Goal: Information Seeking & Learning: Learn about a topic

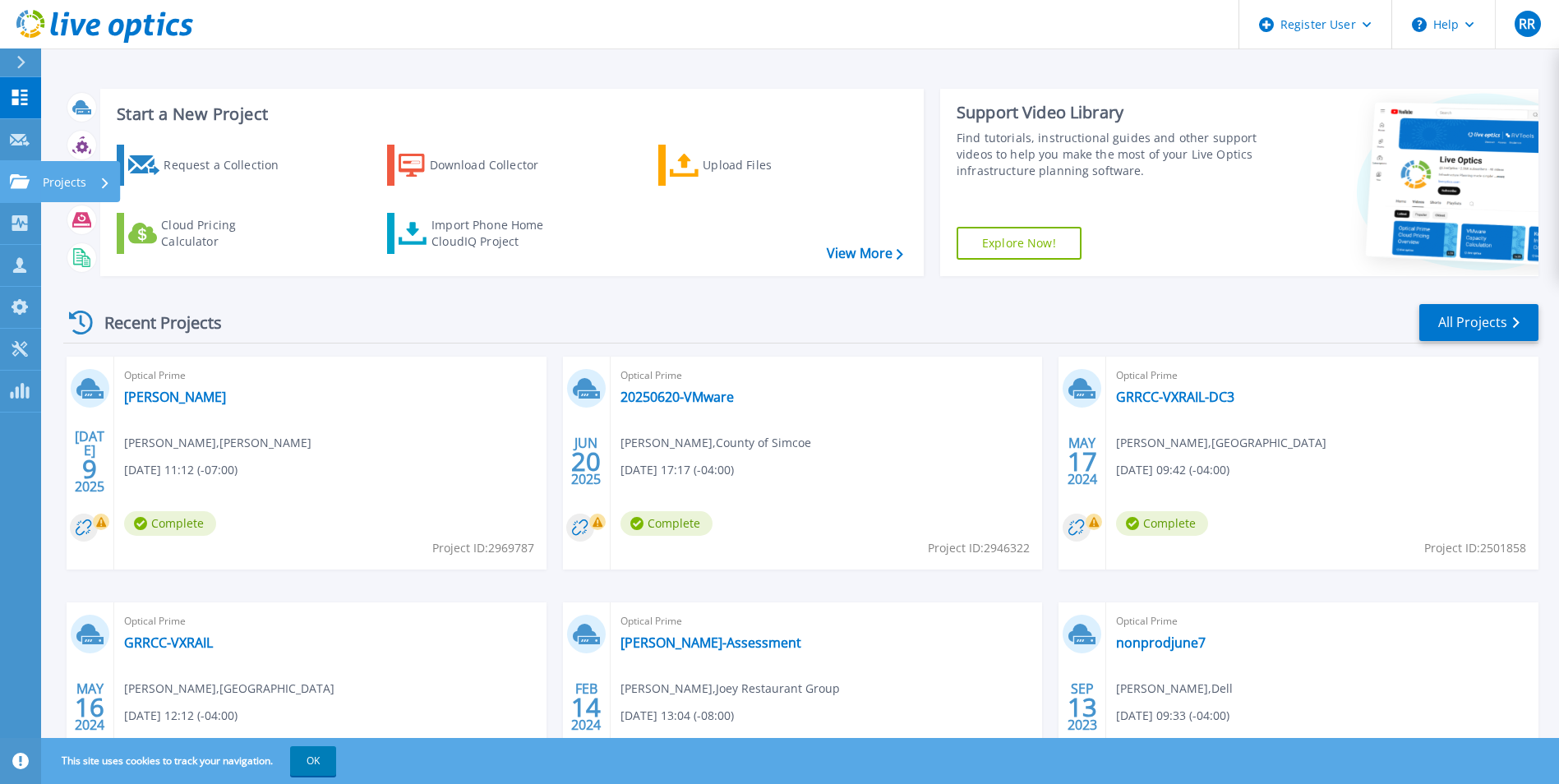
click at [40, 179] on div "Projects" at bounding box center [80, 181] width 80 height 41
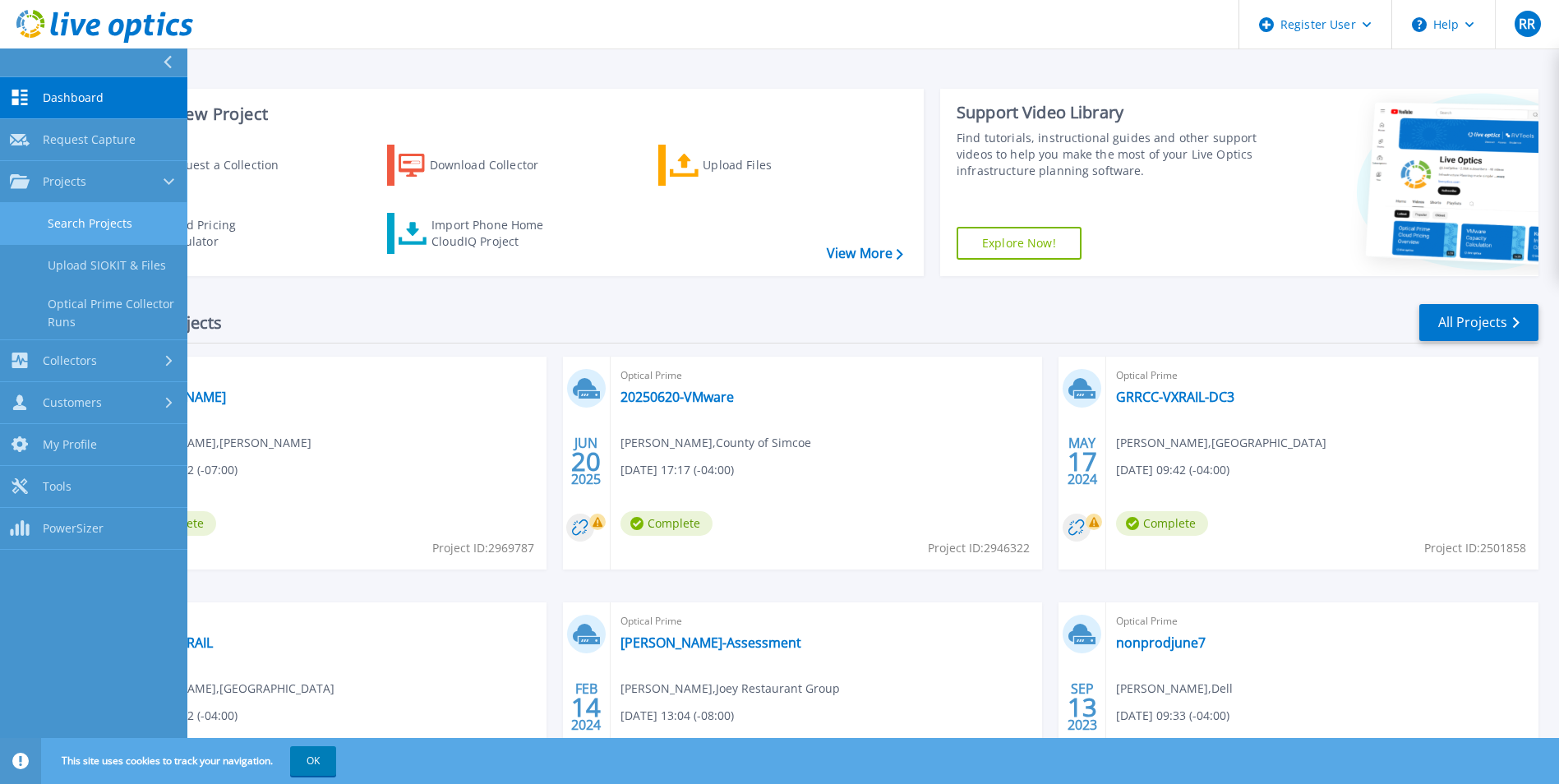
click at [115, 230] on link "Search Projects" at bounding box center [94, 224] width 188 height 42
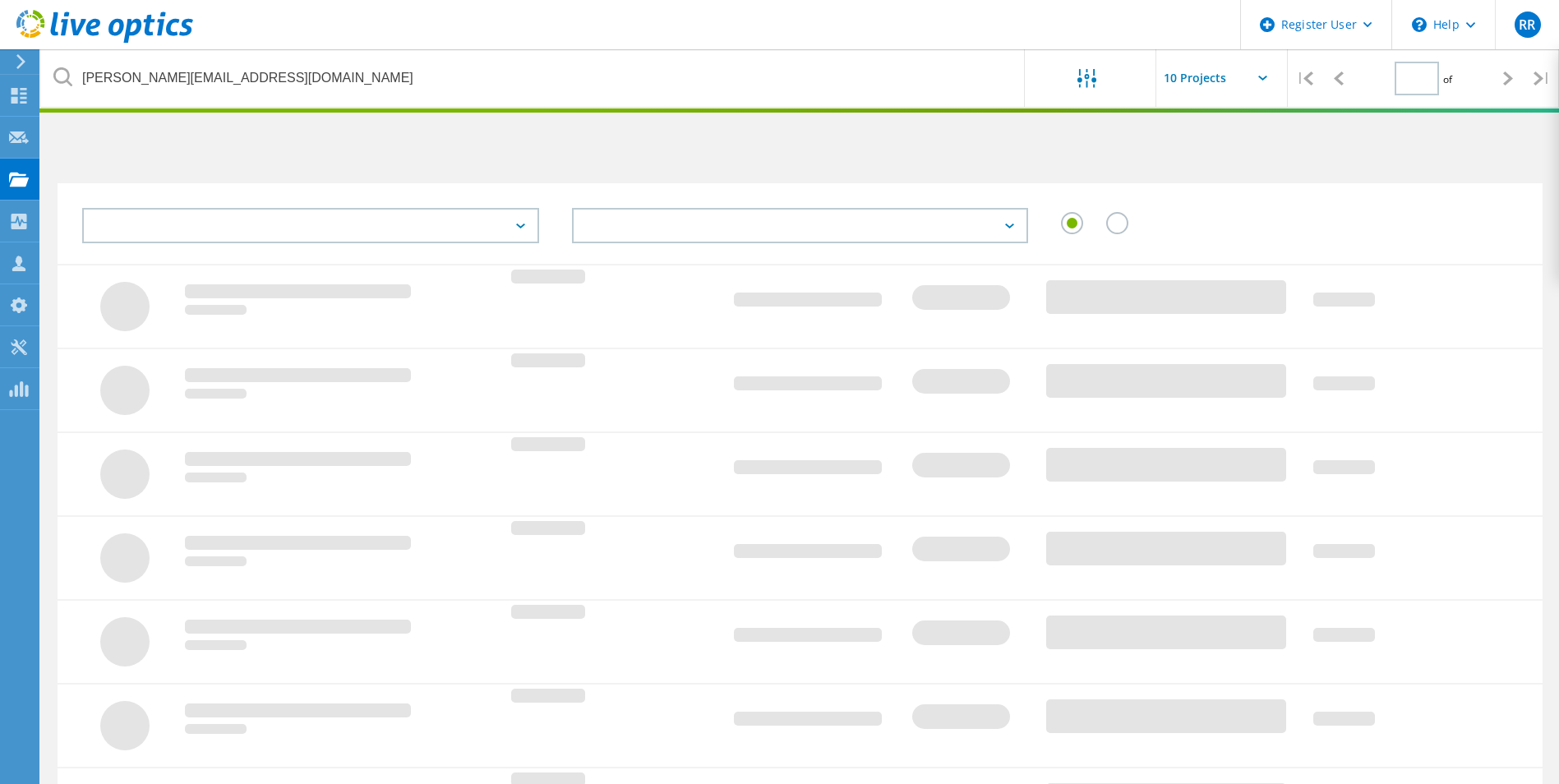
type input "1"
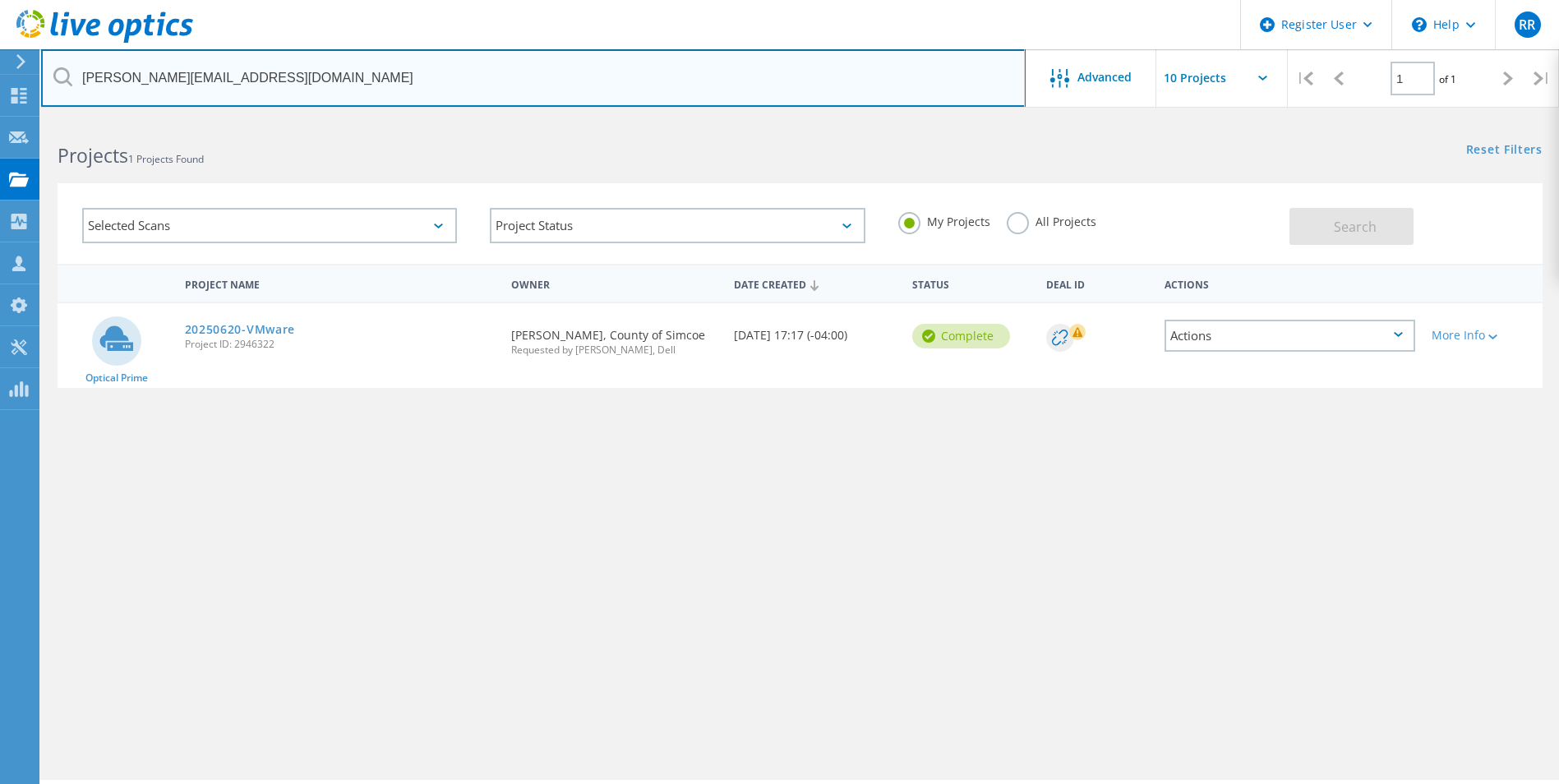
click at [730, 68] on input "[PERSON_NAME][EMAIL_ADDRESS][DOMAIN_NAME]" at bounding box center [533, 78] width 984 height 58
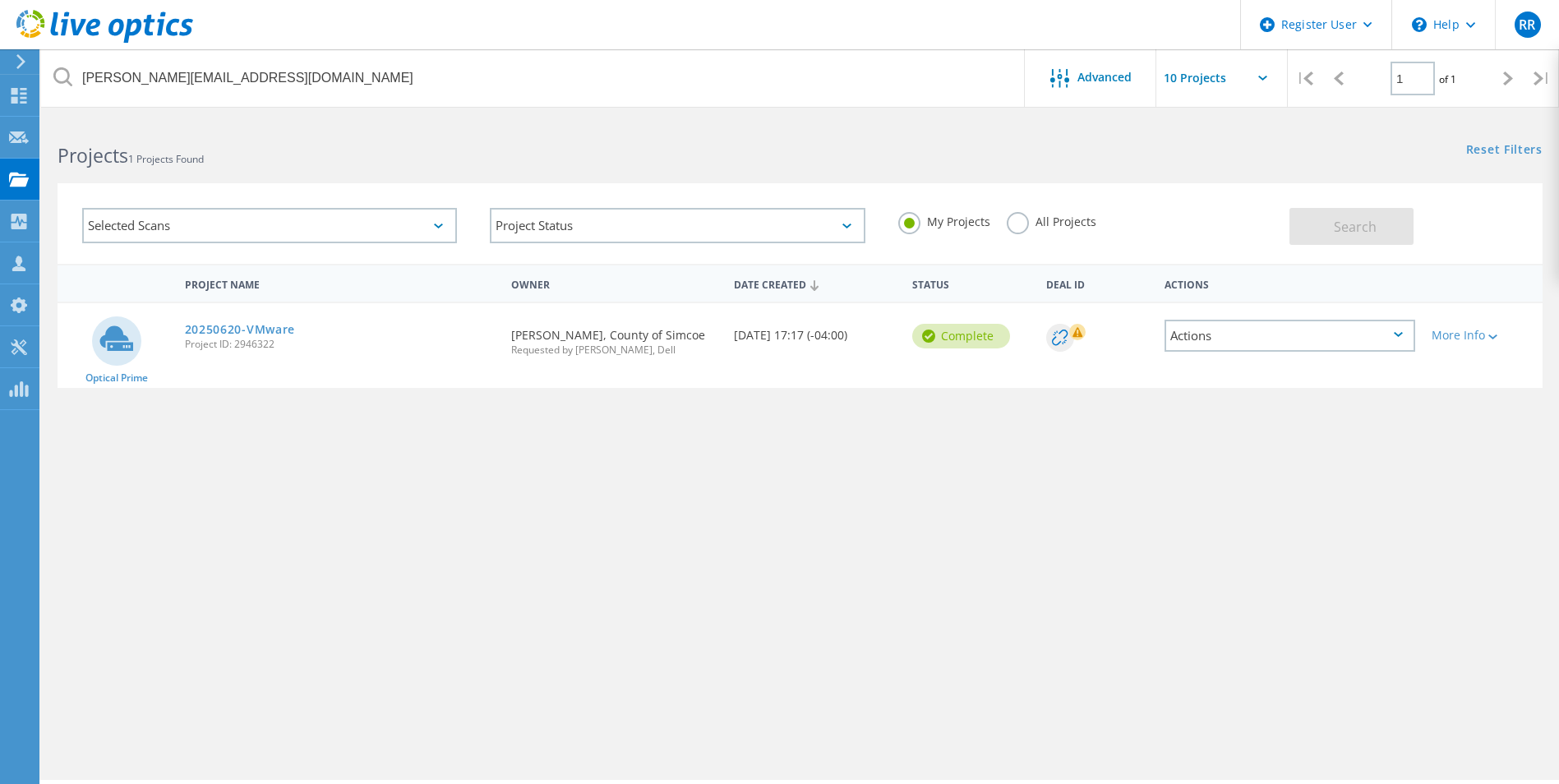
click at [1055, 213] on label "All Projects" at bounding box center [1051, 220] width 89 height 16
click at [0, 0] on input "All Projects" at bounding box center [0, 0] width 0 height 0
click at [1374, 230] on span "Search" at bounding box center [1355, 227] width 42 height 18
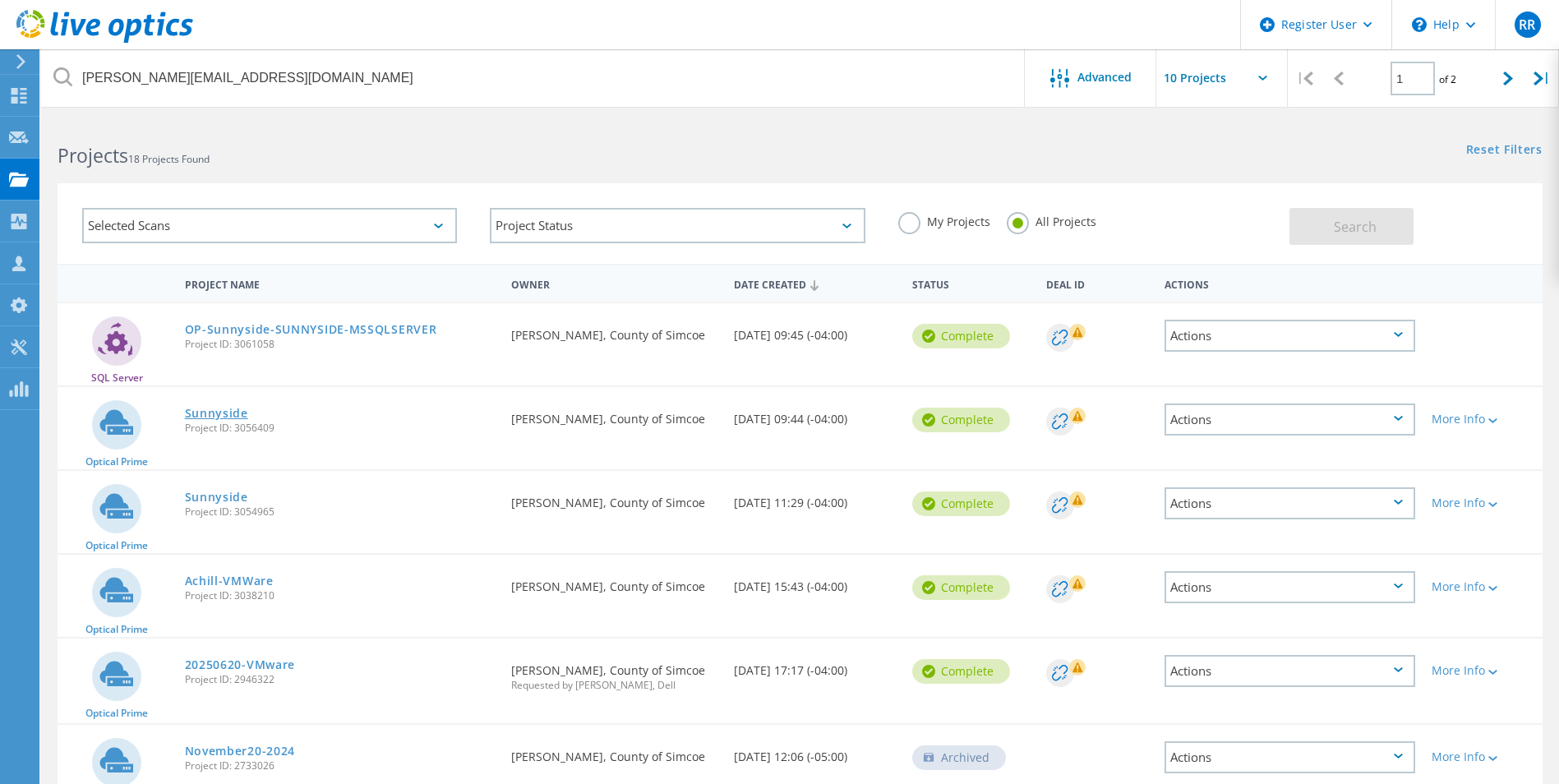
click at [222, 415] on link "Sunnyside" at bounding box center [216, 414] width 63 height 12
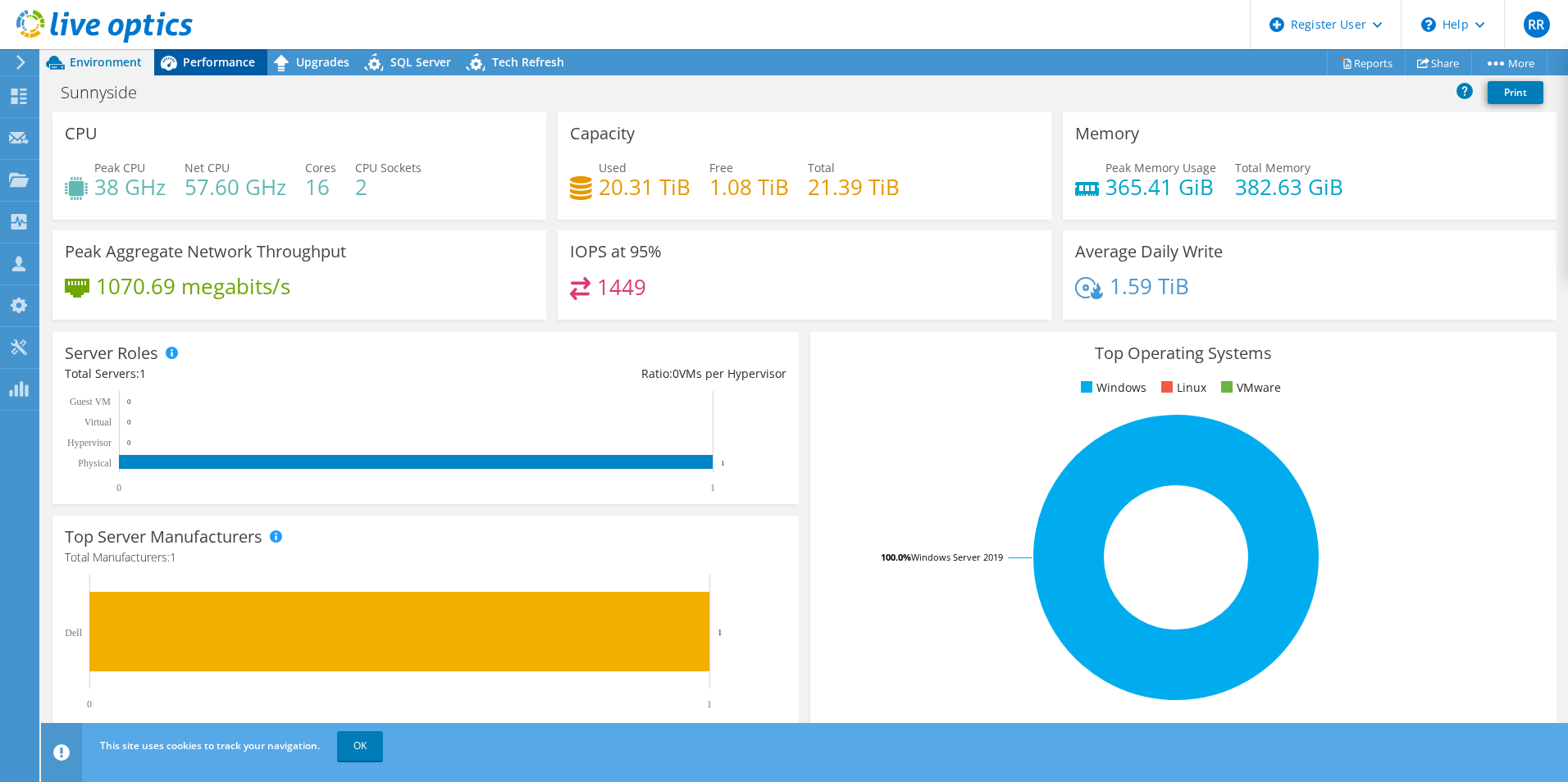
click at [219, 65] on span "Performance" at bounding box center [218, 61] width 72 height 16
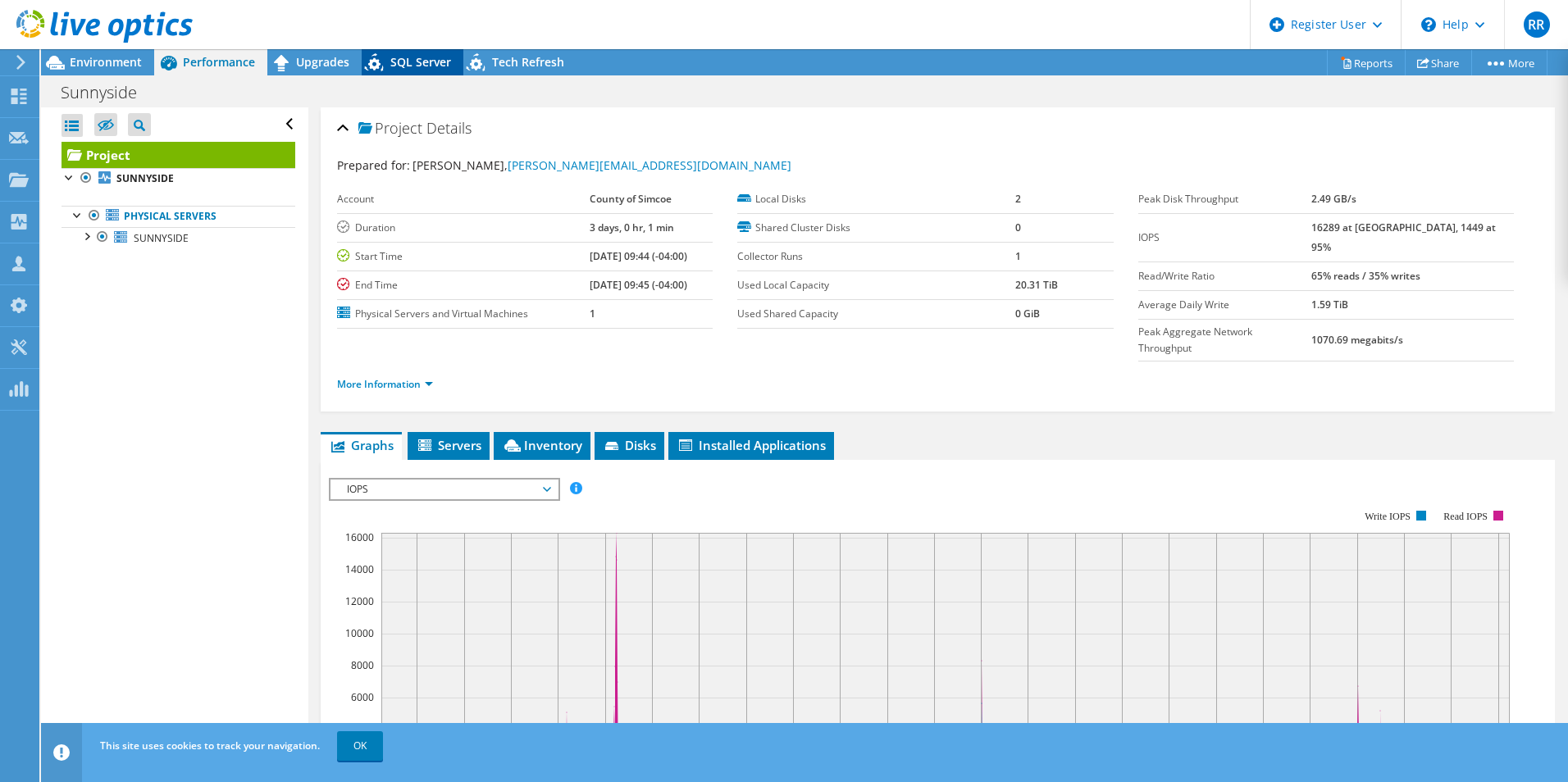
click at [388, 61] on icon at bounding box center [375, 65] width 28 height 34
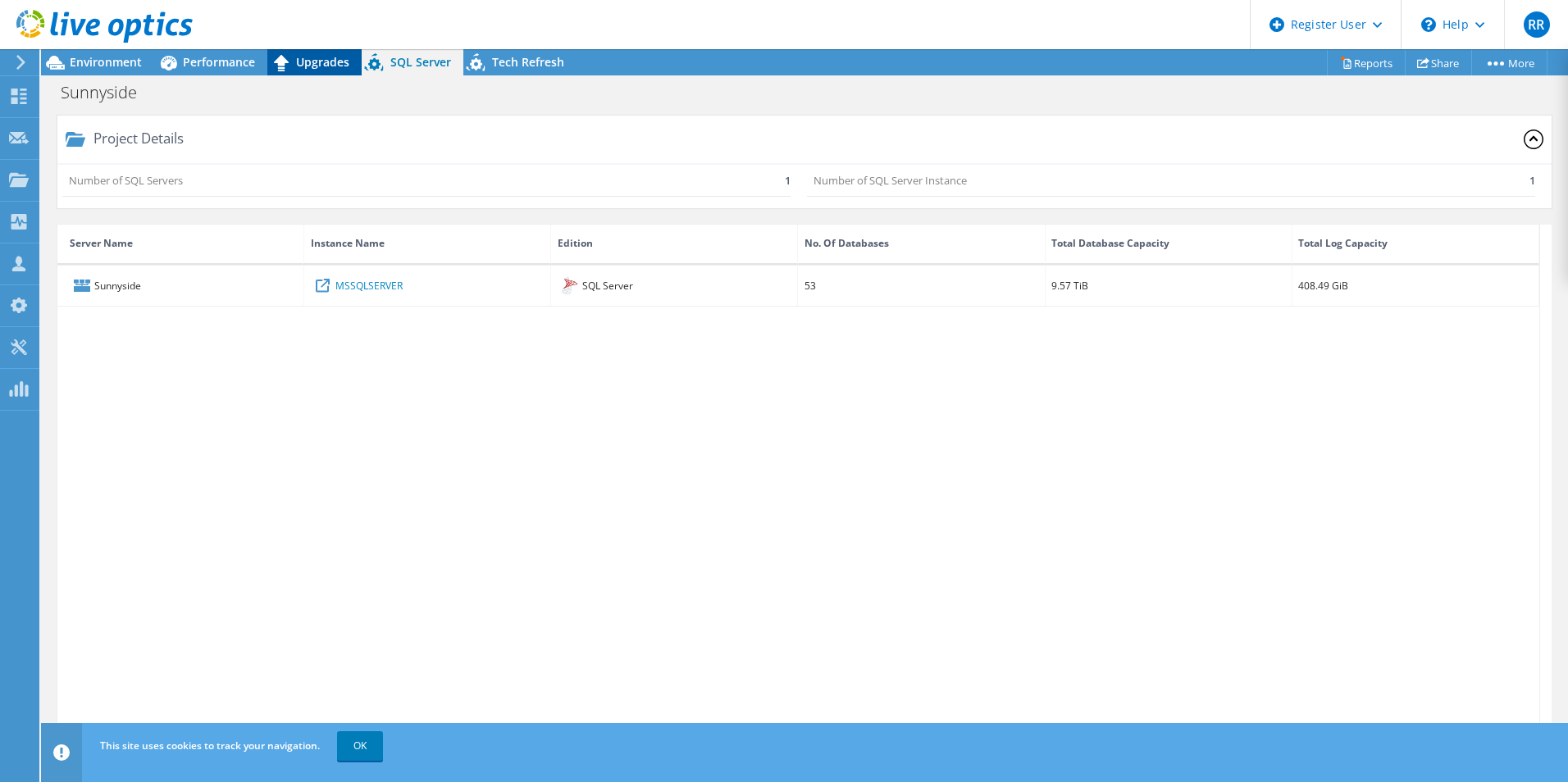
click at [321, 65] on span "Upgrades" at bounding box center [323, 61] width 53 height 16
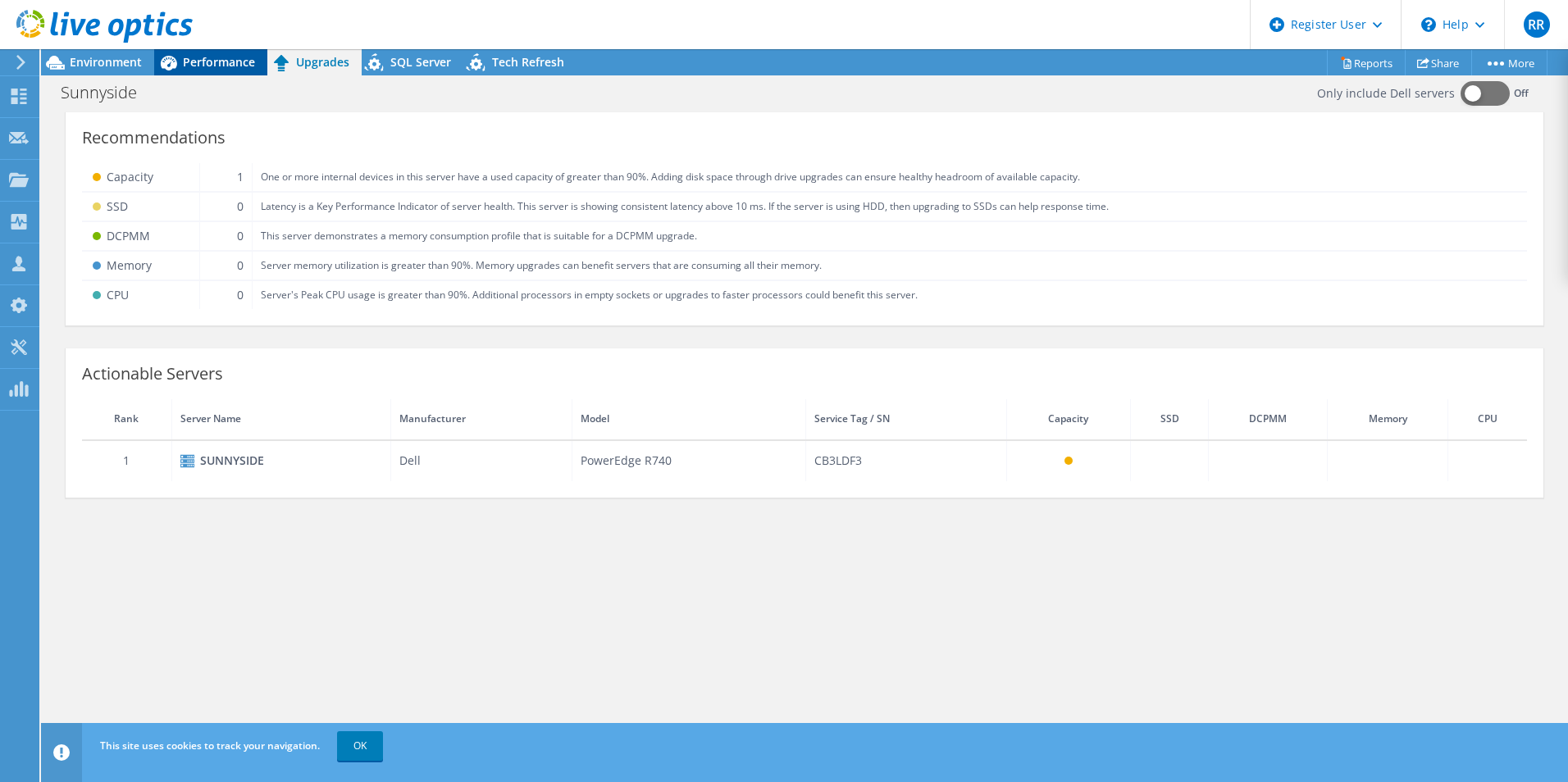
click at [232, 59] on span "Performance" at bounding box center [218, 61] width 72 height 16
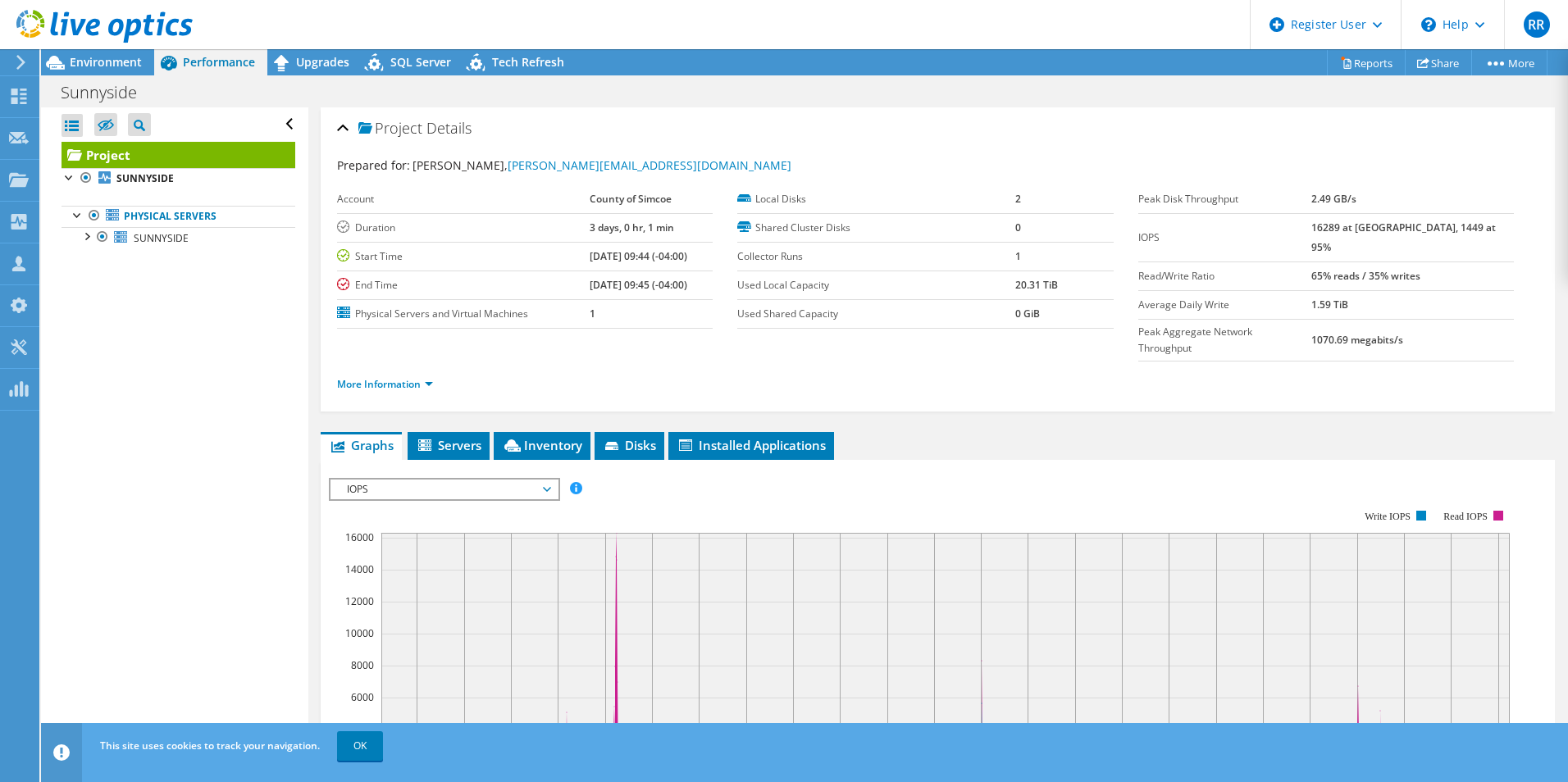
click at [634, 392] on div "Project Details Prepared for: [PERSON_NAME], [PERSON_NAME][EMAIL_ADDRESS][DOMAI…" at bounding box center [937, 629] width 1259 height 1043
click at [641, 437] on span "Disks" at bounding box center [629, 446] width 53 height 17
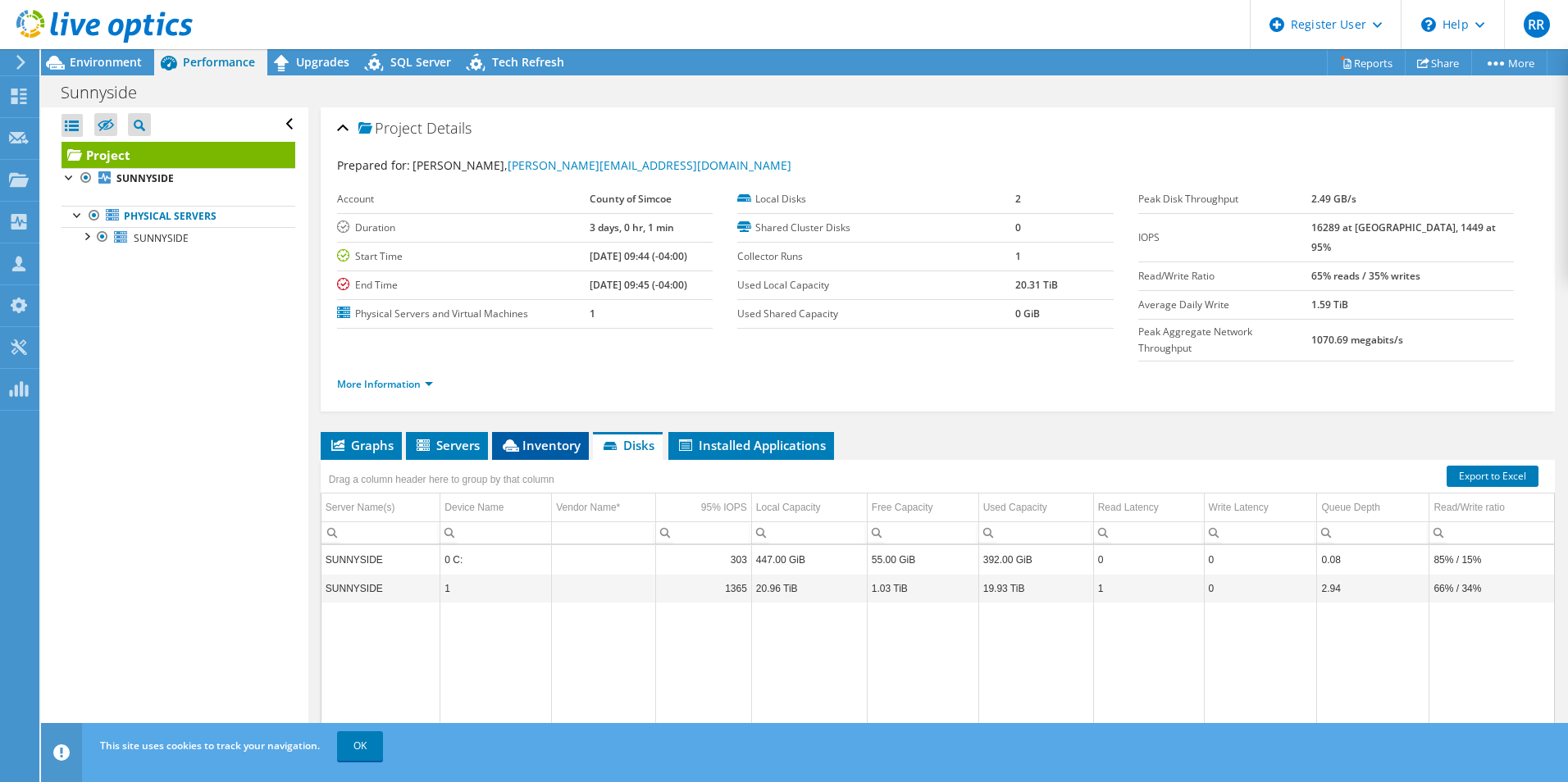
click at [583, 432] on li "Inventory" at bounding box center [541, 446] width 97 height 28
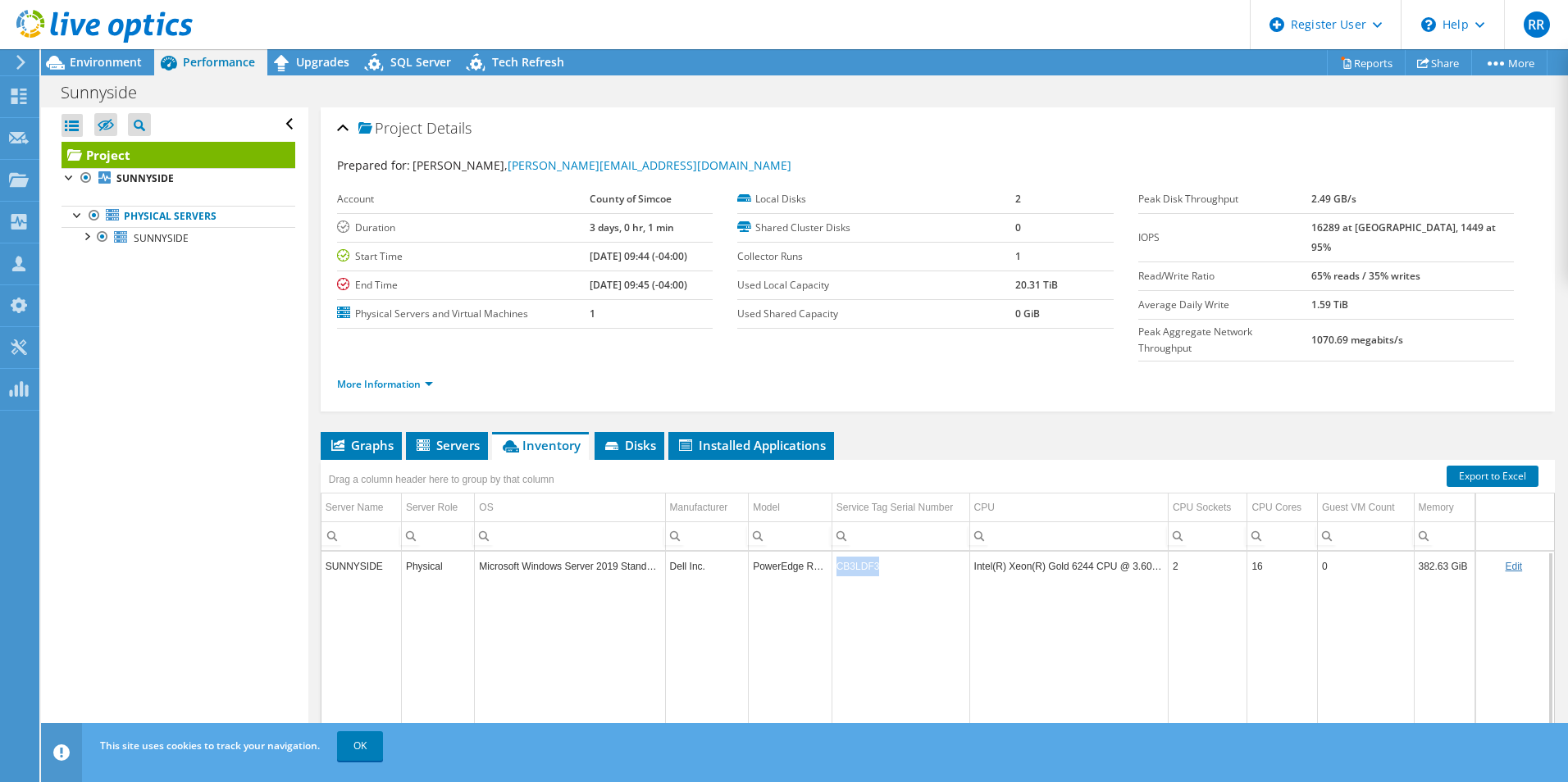
drag, startPoint x: 872, startPoint y: 538, endPoint x: 834, endPoint y: 539, distance: 38.0
click at [834, 552] on td "CB3LDF3" at bounding box center [900, 566] width 138 height 28
copy td "CB3LDF3"
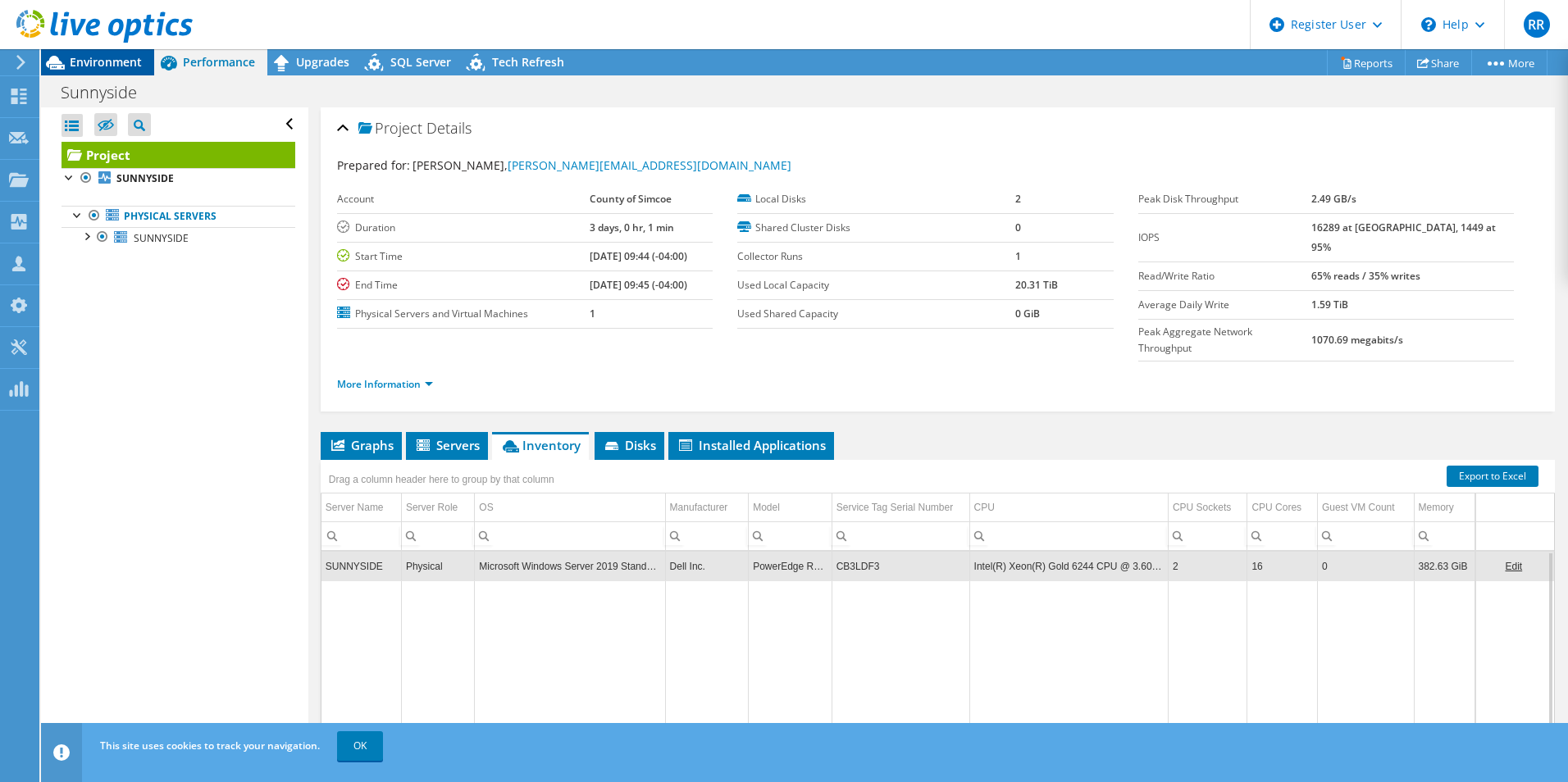
click at [149, 57] on div "Environment" at bounding box center [97, 62] width 113 height 27
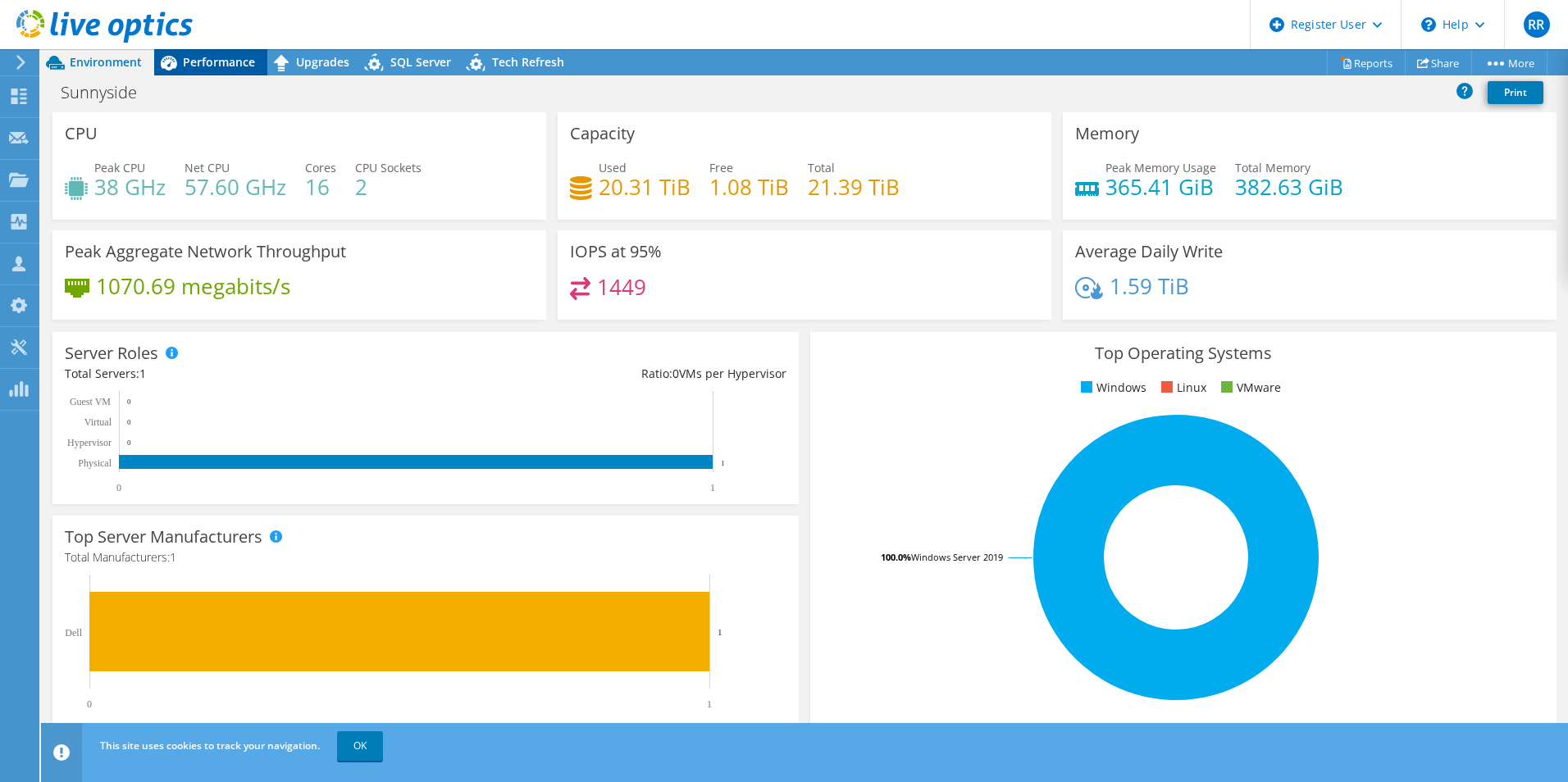
click at [246, 68] on span "Performance" at bounding box center [218, 61] width 72 height 16
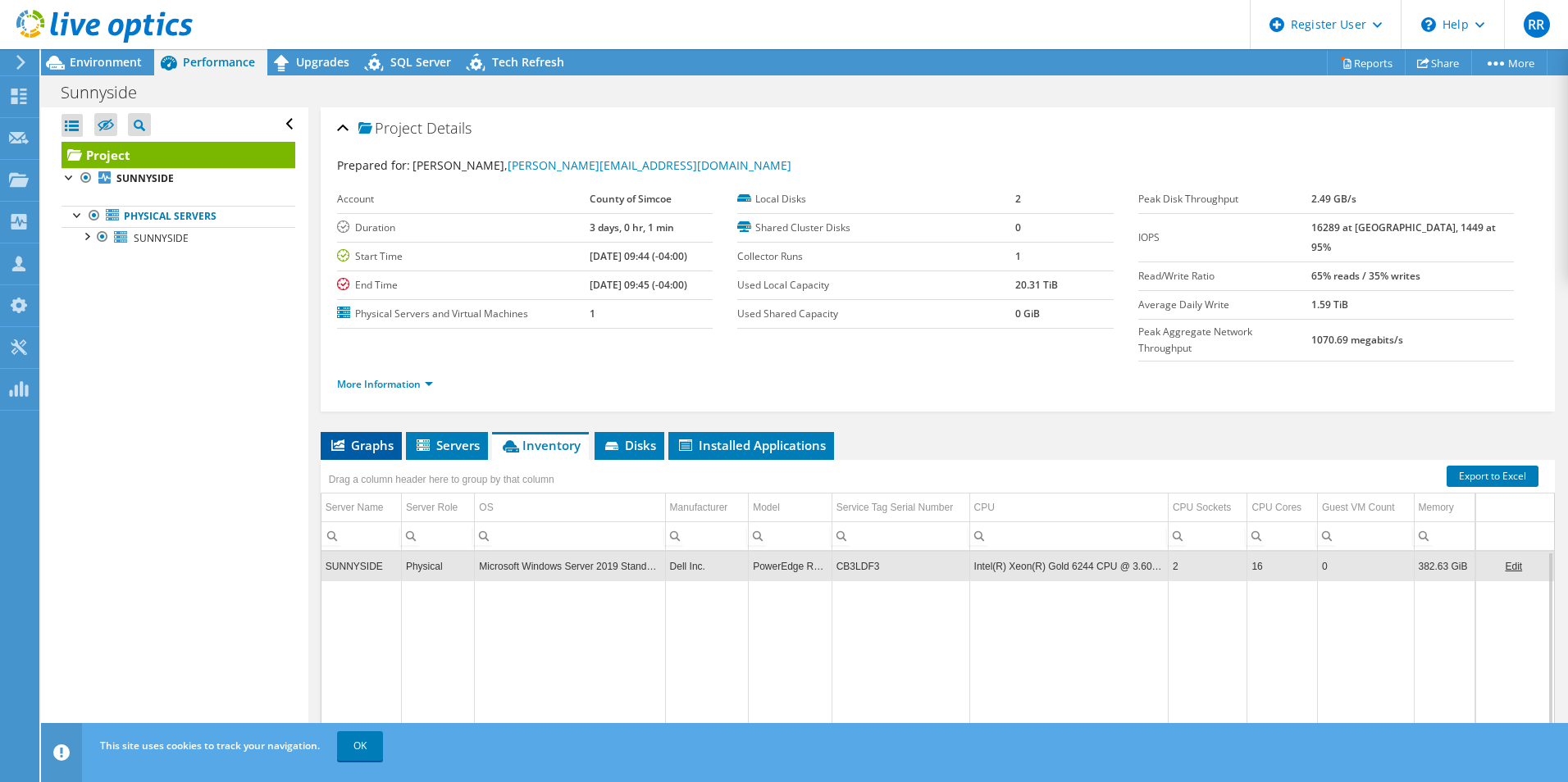
click at [392, 437] on span "Graphs" at bounding box center [361, 446] width 65 height 17
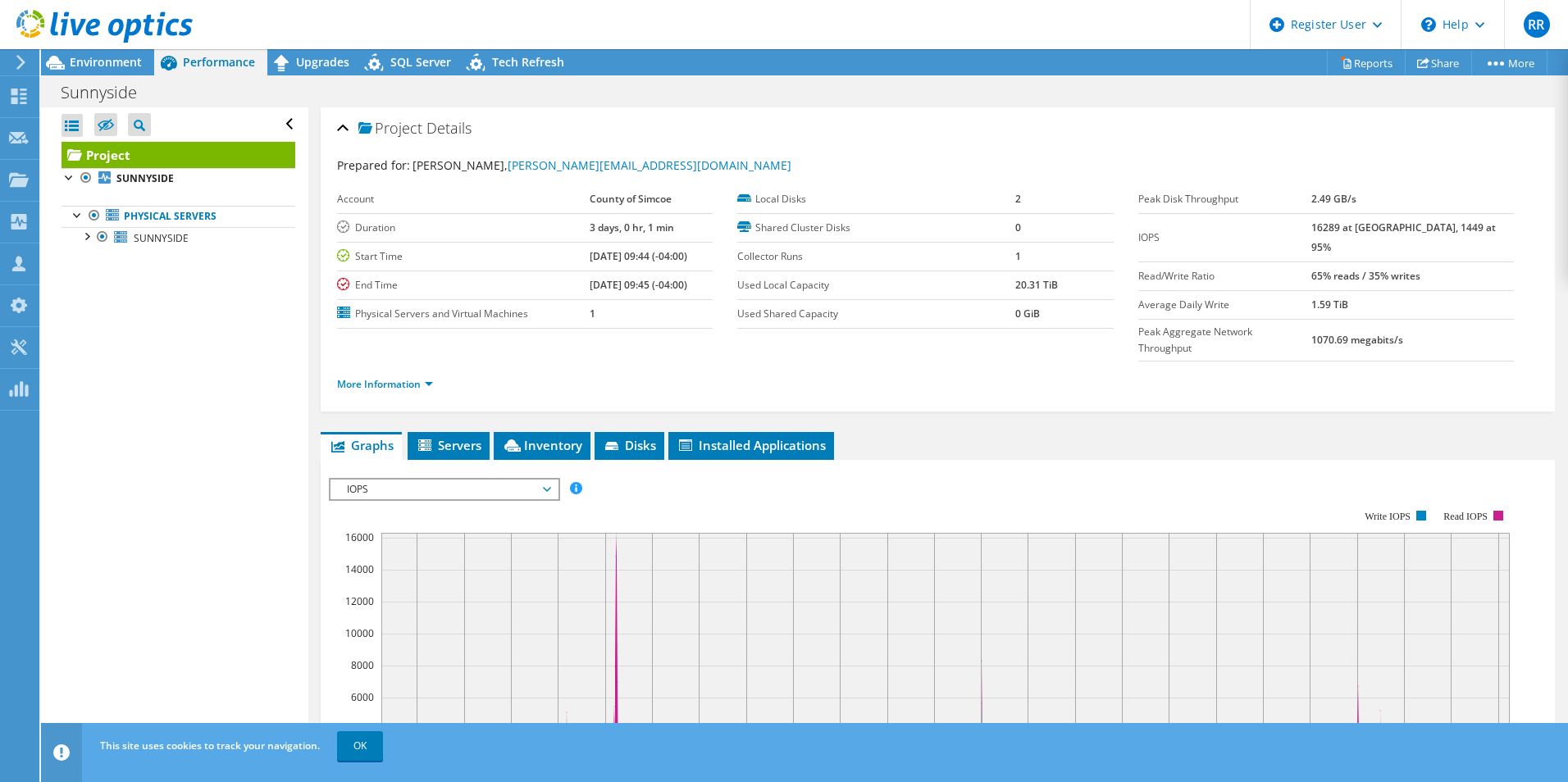
click at [476, 479] on span "IOPS" at bounding box center [444, 489] width 211 height 19
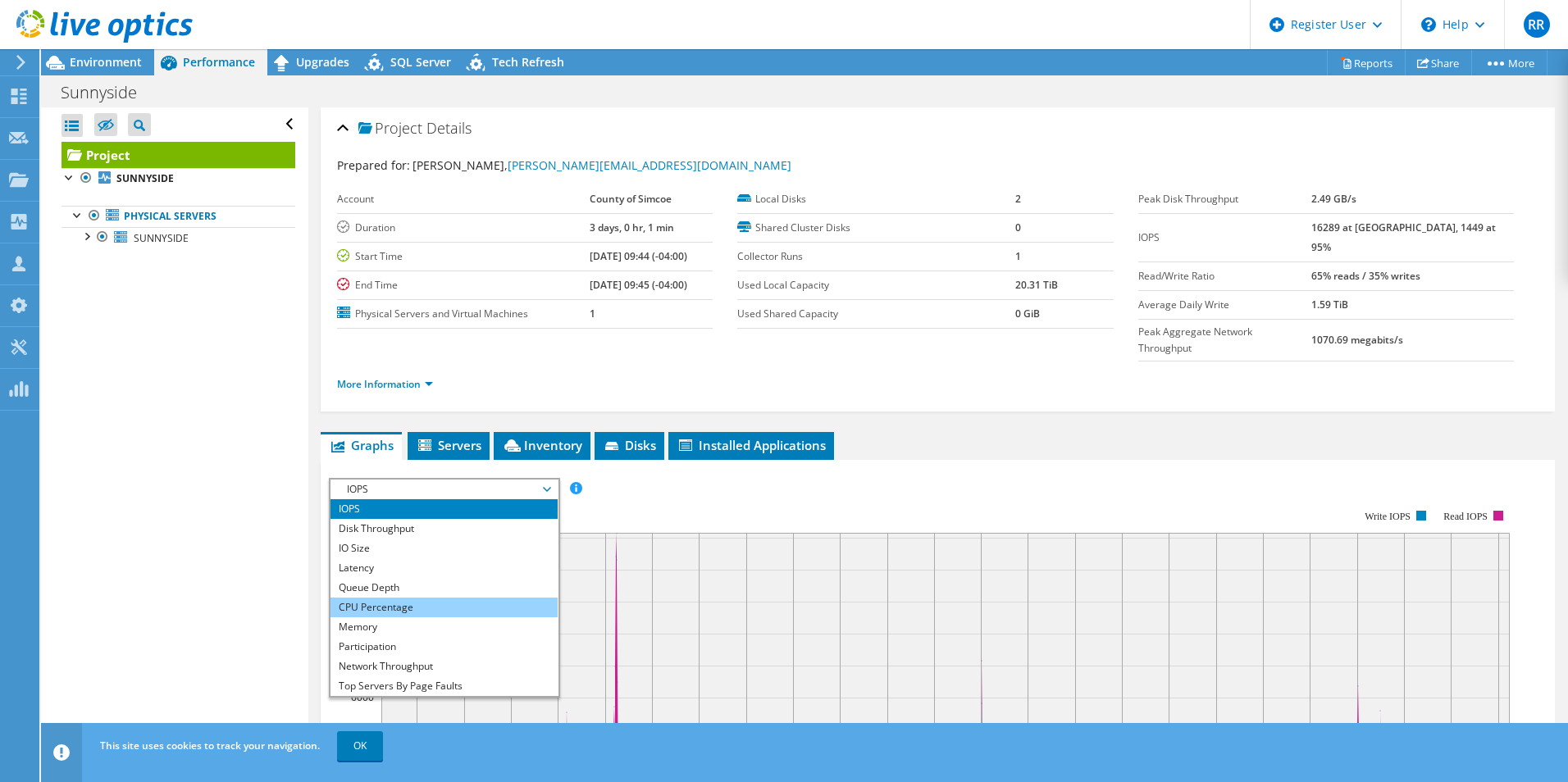
click at [479, 598] on li "CPU Percentage" at bounding box center [444, 607] width 227 height 19
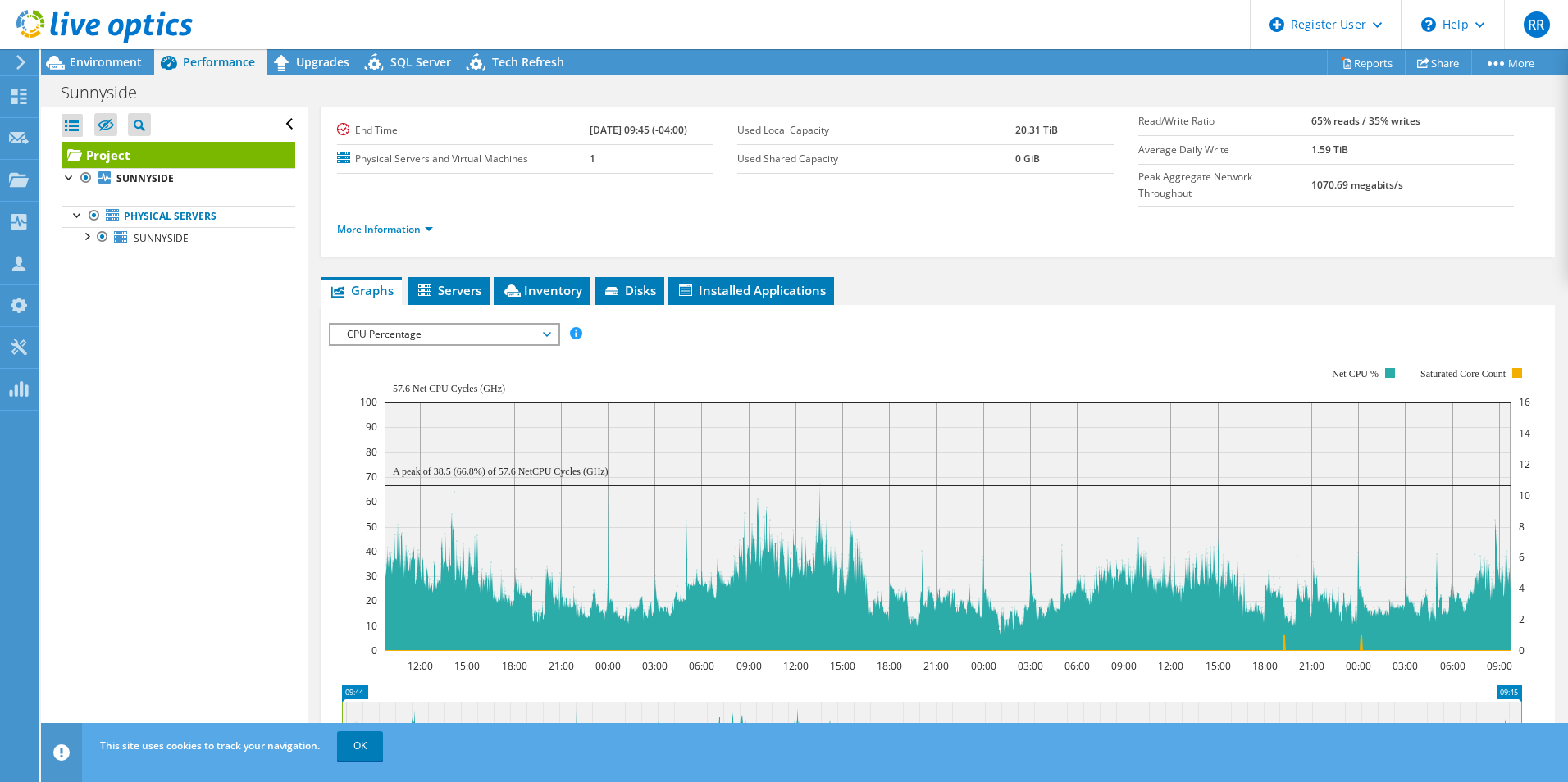
scroll to position [164, 0]
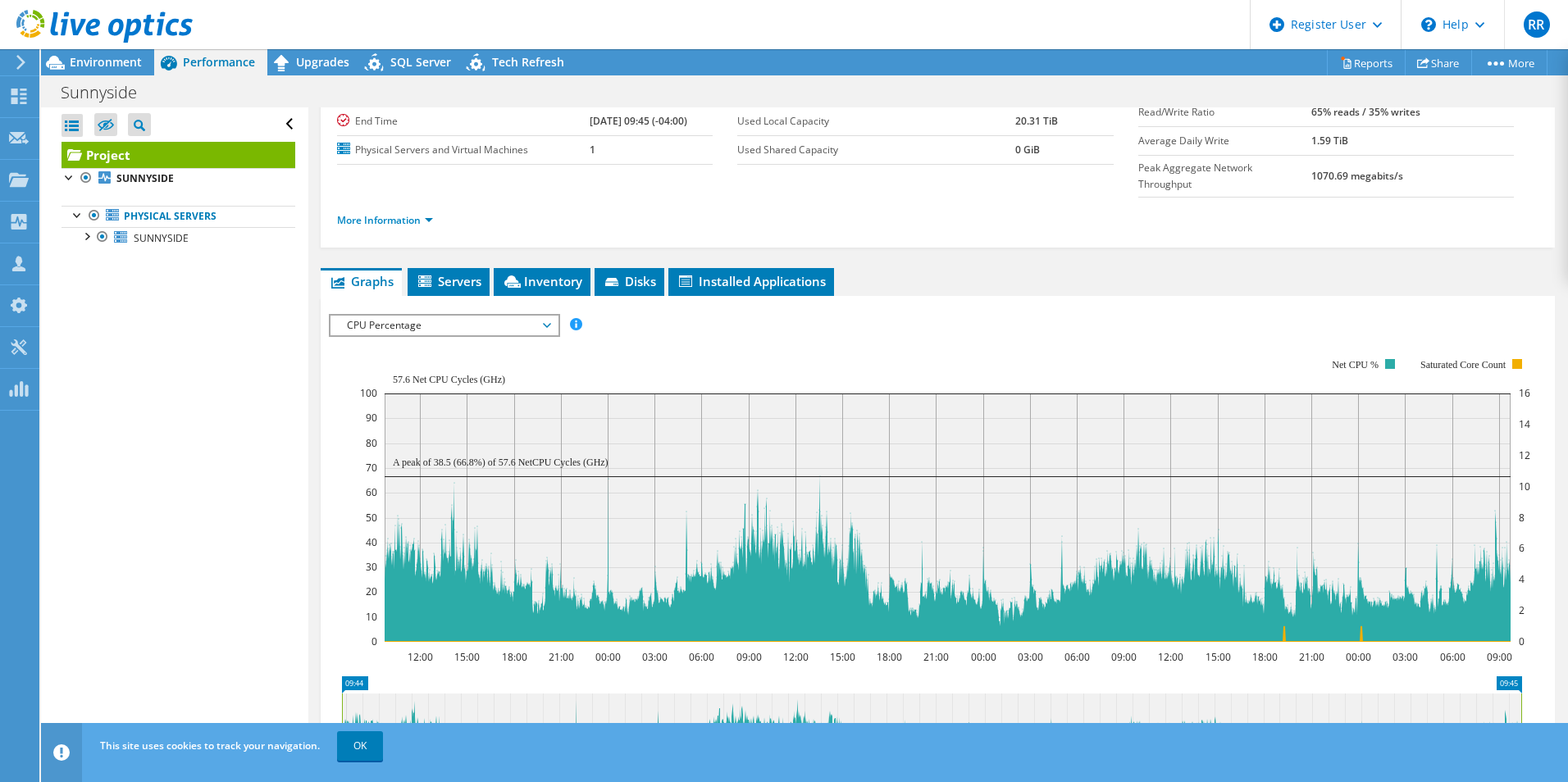
click at [534, 315] on span "CPU Percentage" at bounding box center [444, 325] width 211 height 19
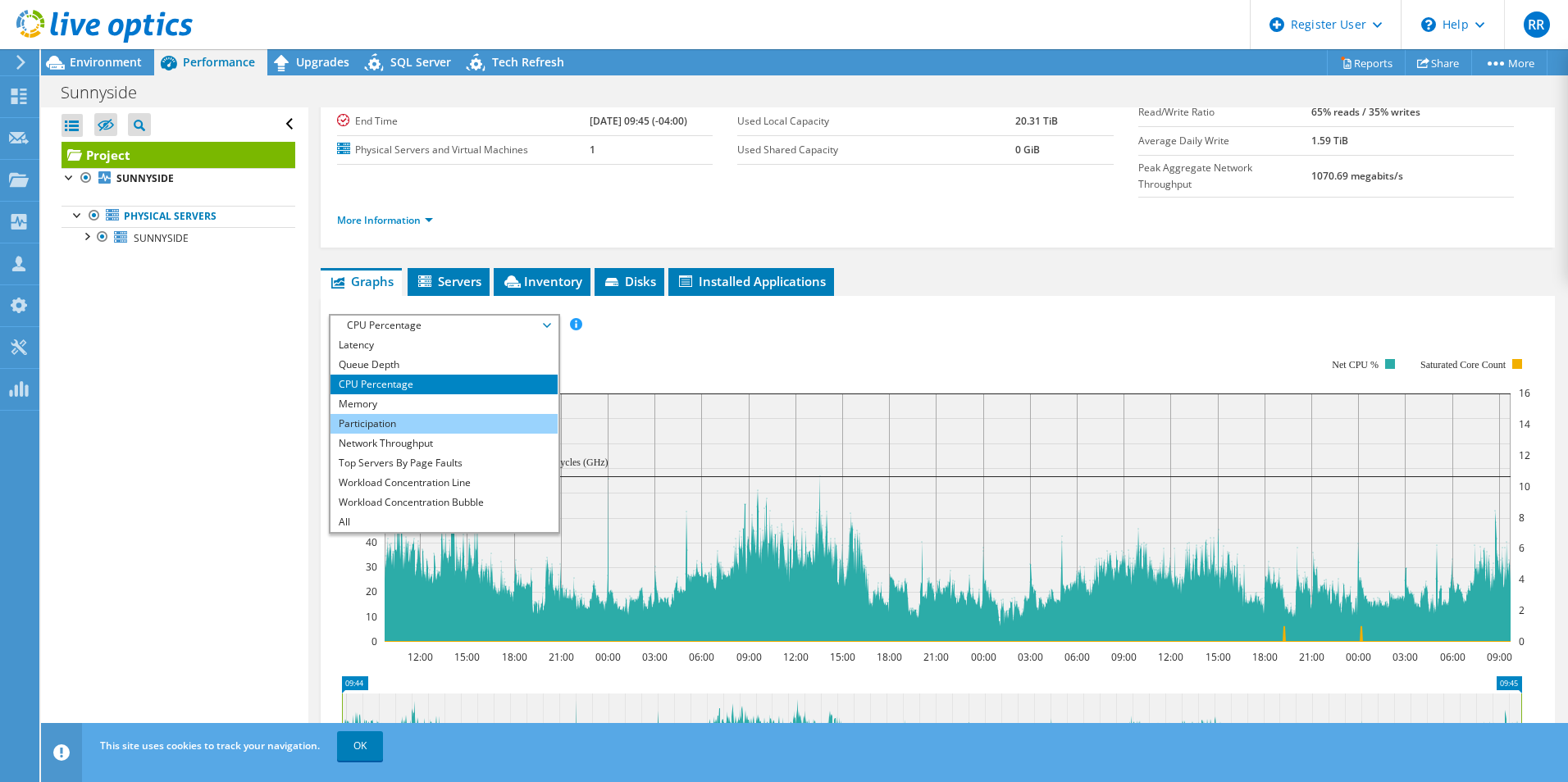
scroll to position [0, 0]
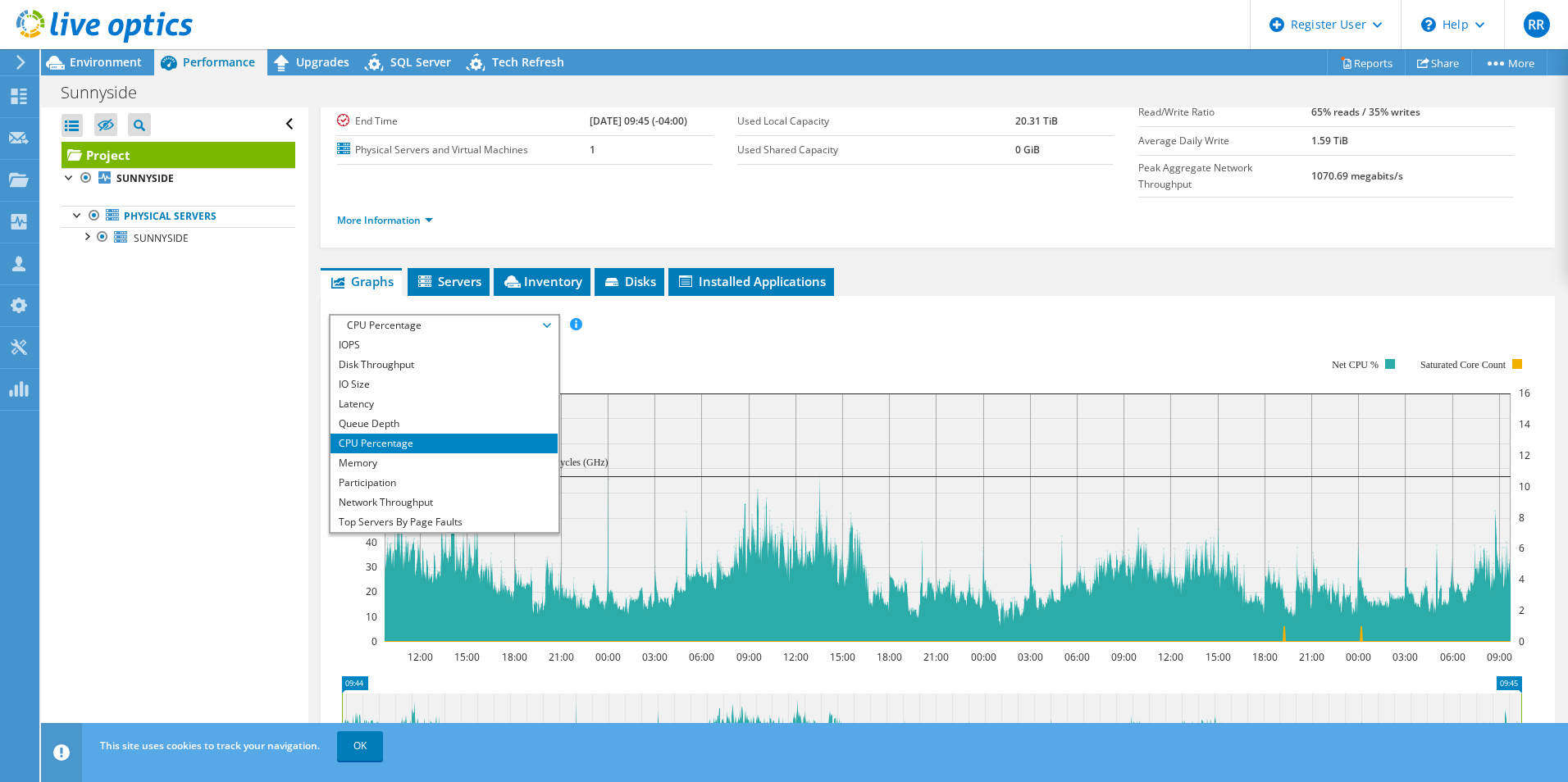
click at [457, 434] on li "CPU Percentage" at bounding box center [444, 443] width 227 height 19
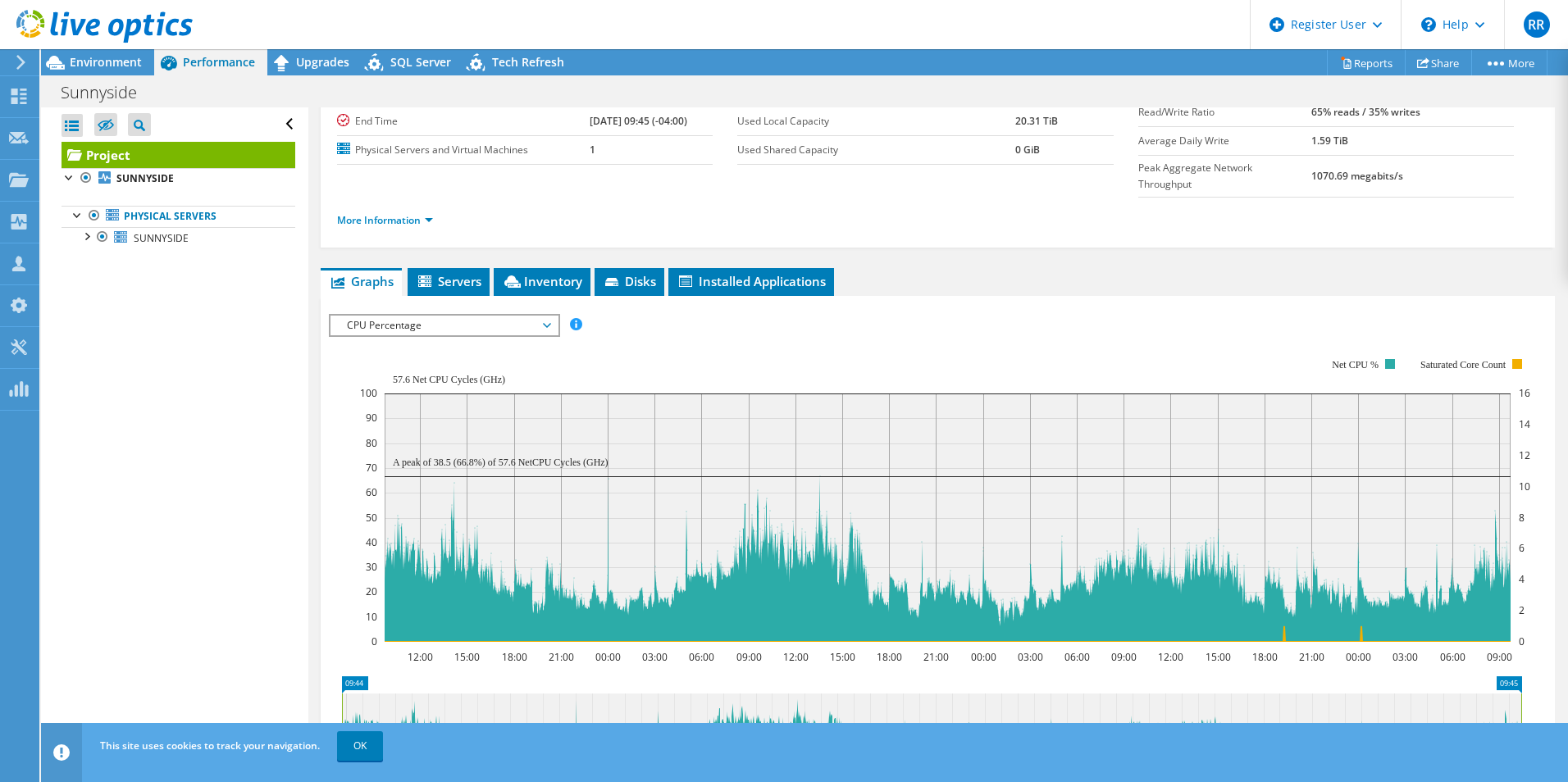
click at [452, 315] on span "CPU Percentage" at bounding box center [444, 325] width 211 height 19
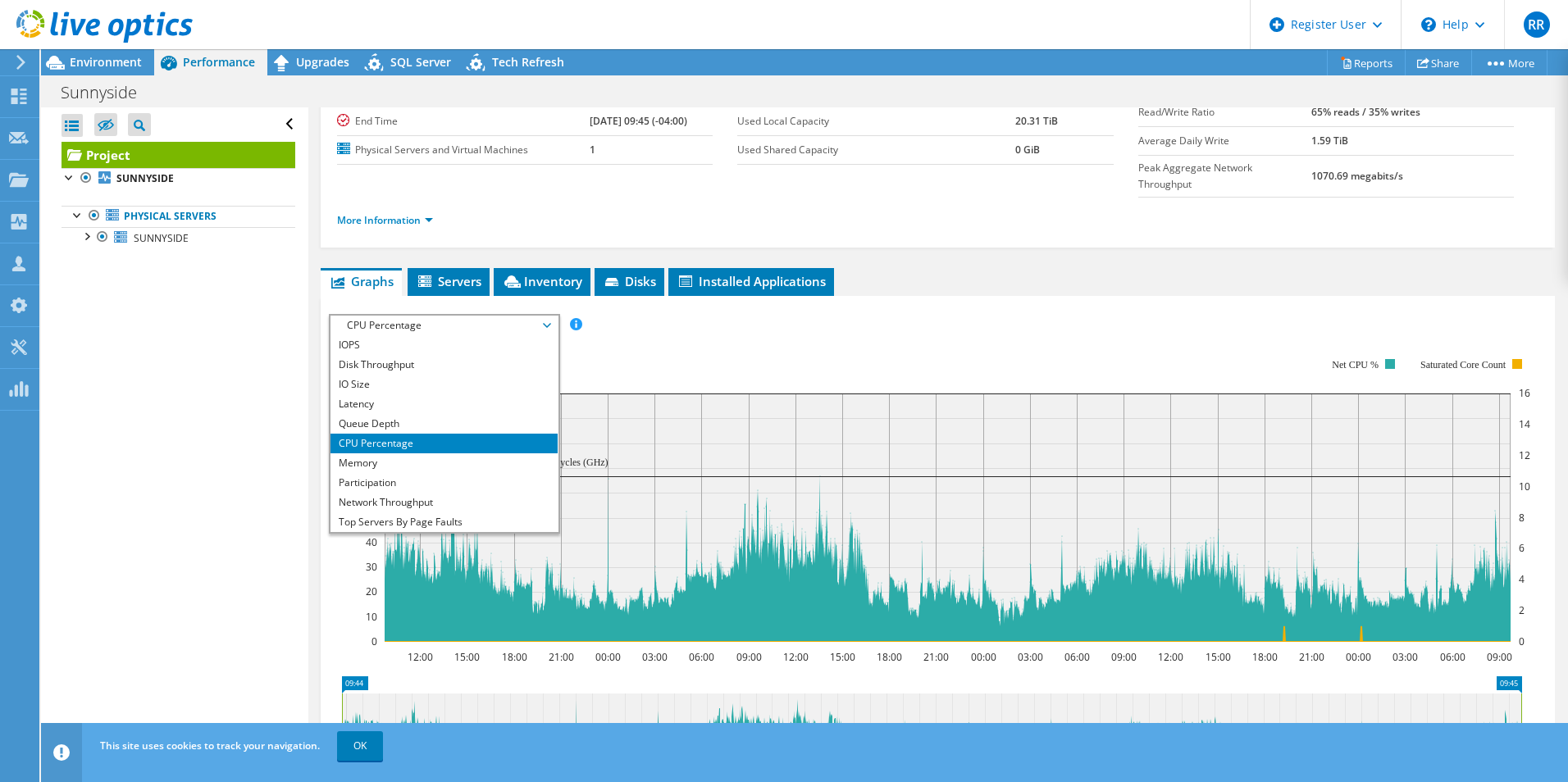
click at [453, 315] on span "CPU Percentage" at bounding box center [444, 325] width 211 height 19
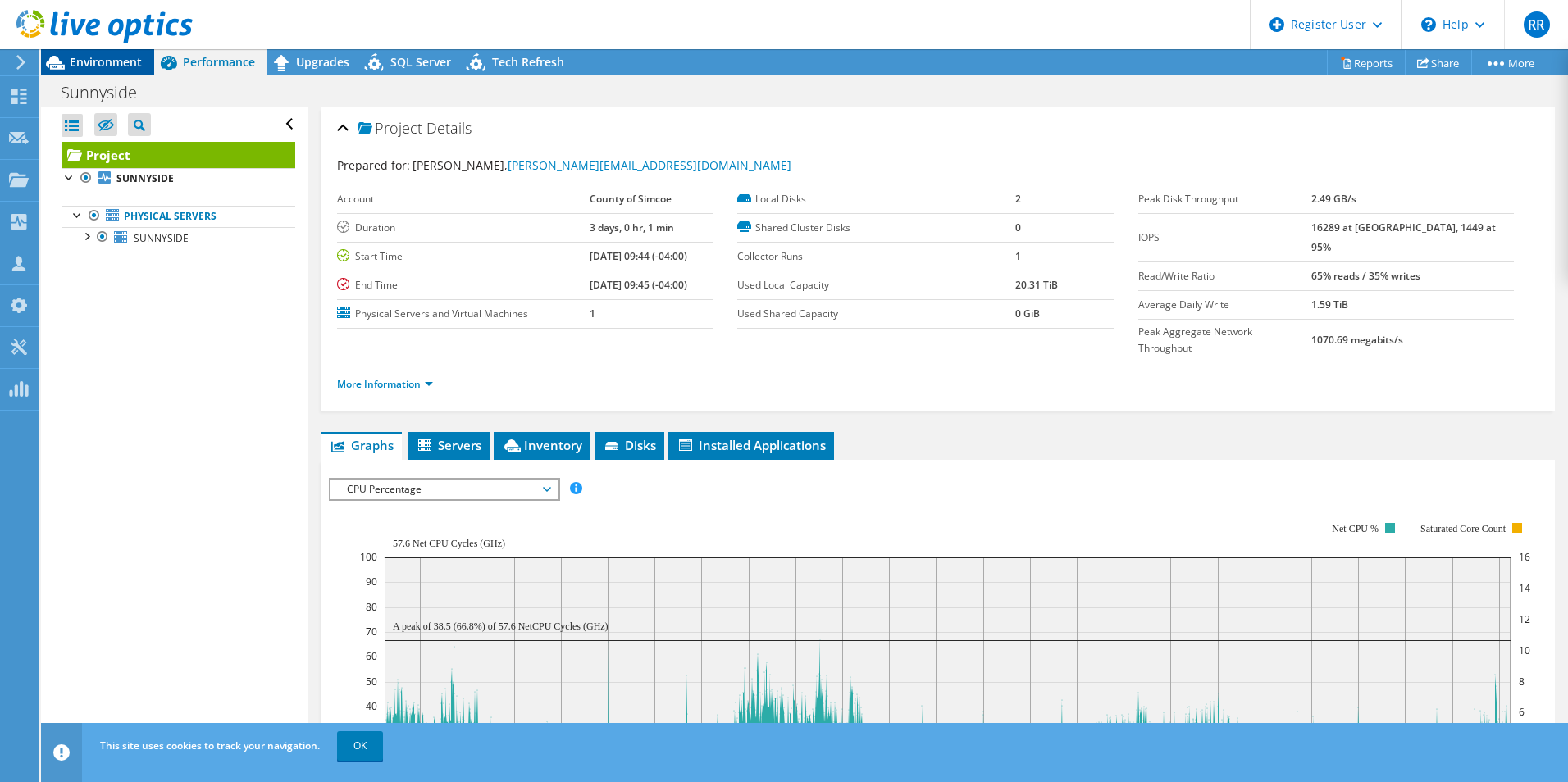
click at [136, 61] on span "Environment" at bounding box center [105, 61] width 72 height 16
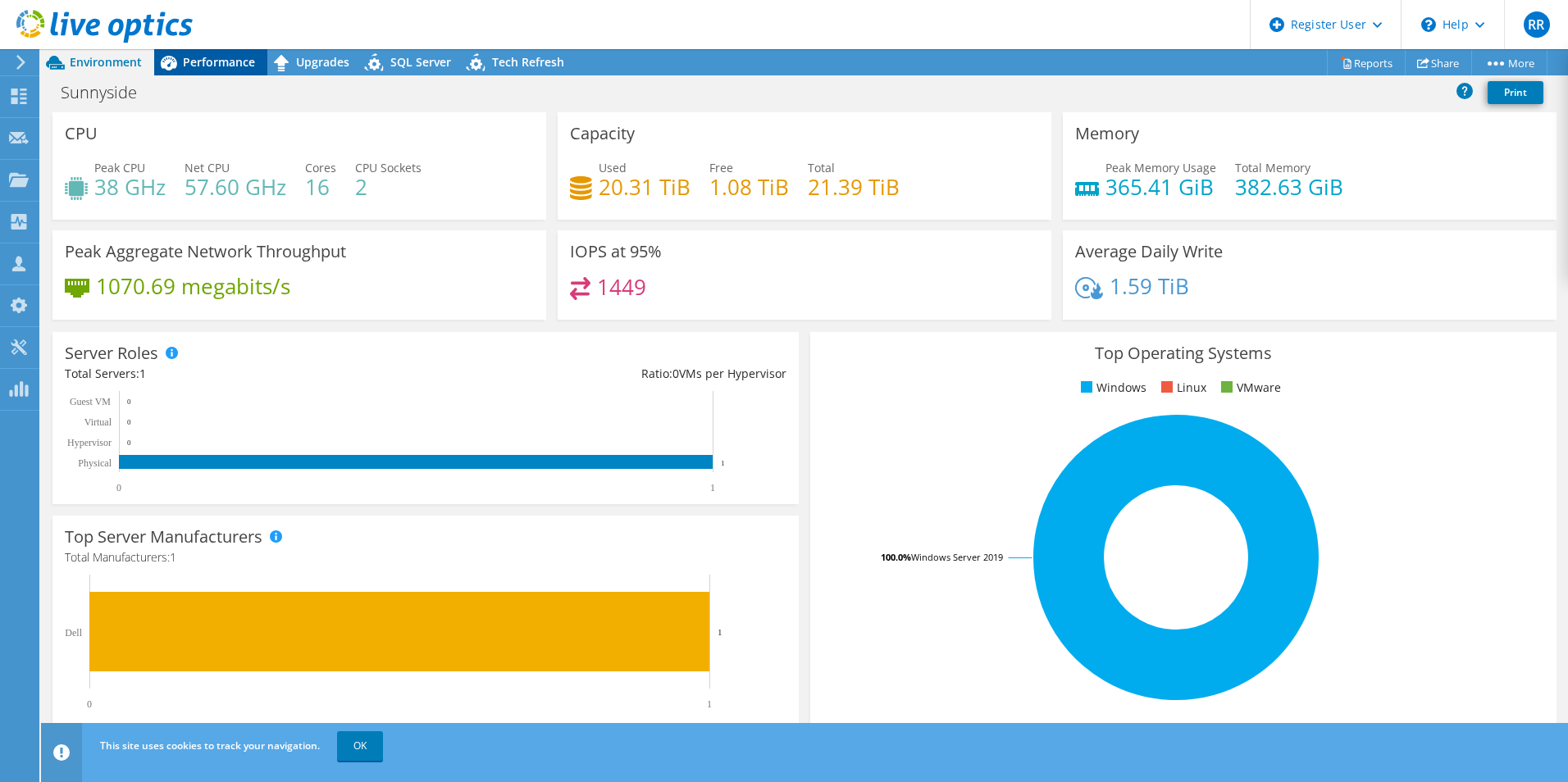
click at [221, 63] on span "Performance" at bounding box center [218, 61] width 72 height 16
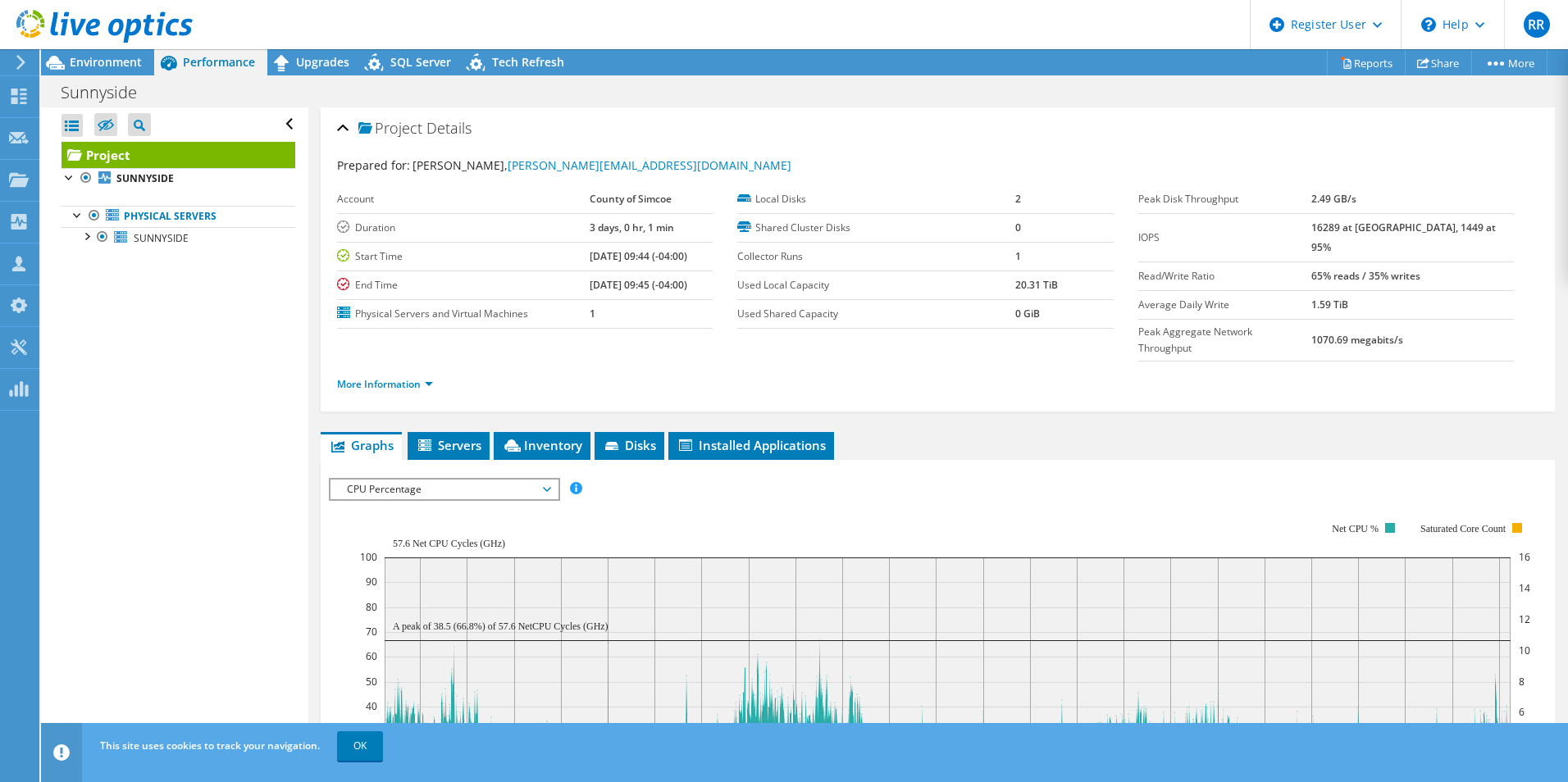
click at [466, 469] on div "IOPS Disk Throughput IO Size Latency Queue Depth CPU Percentage Memory Page Fau…" at bounding box center [938, 759] width 1218 height 580
click at [466, 479] on span "CPU Percentage" at bounding box center [444, 489] width 211 height 19
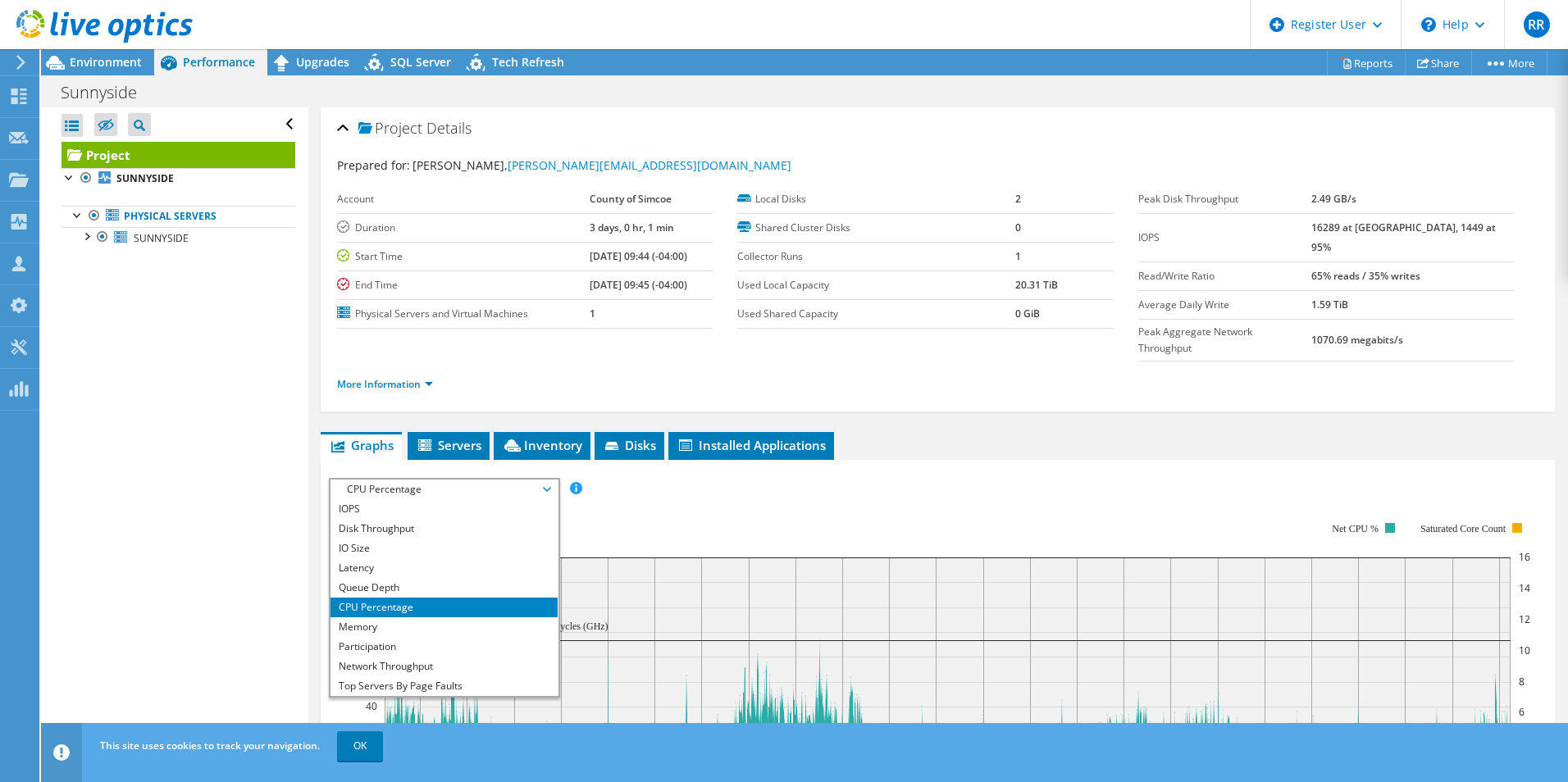
click at [466, 479] on span "CPU Percentage" at bounding box center [444, 489] width 211 height 19
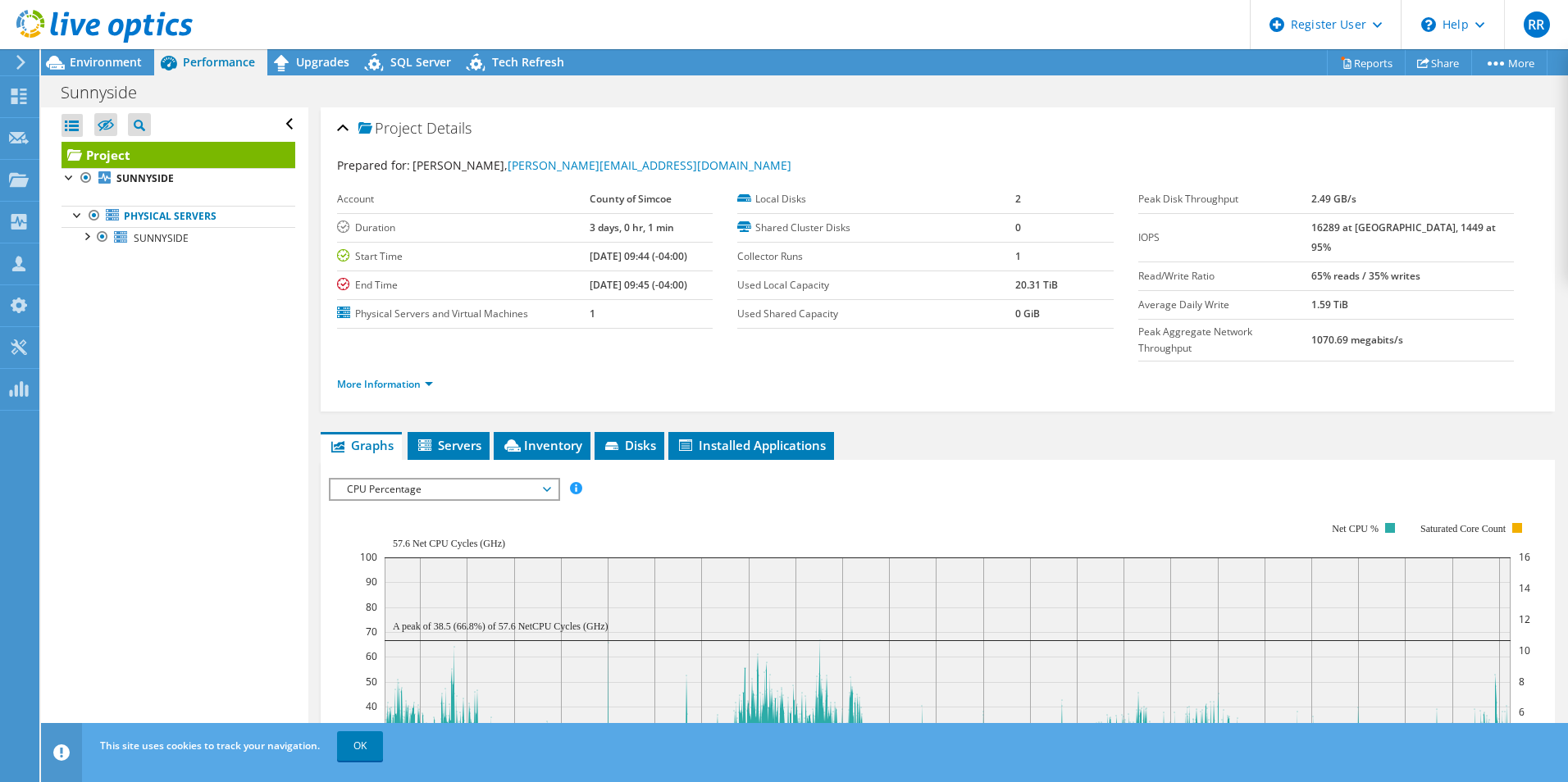
scroll to position [82, 0]
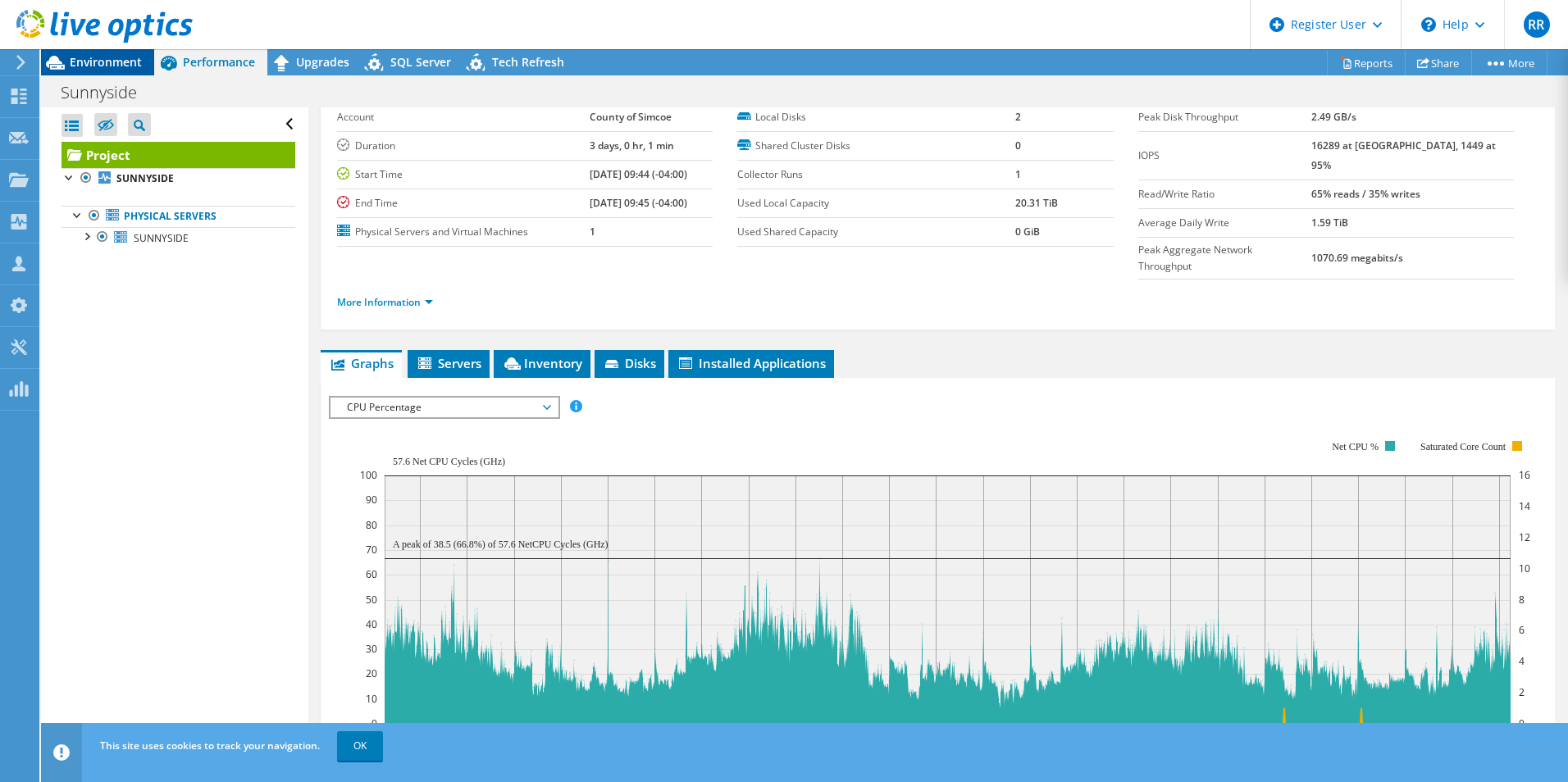
click at [105, 61] on span "Environment" at bounding box center [105, 61] width 72 height 16
